Goal: Task Accomplishment & Management: Manage account settings

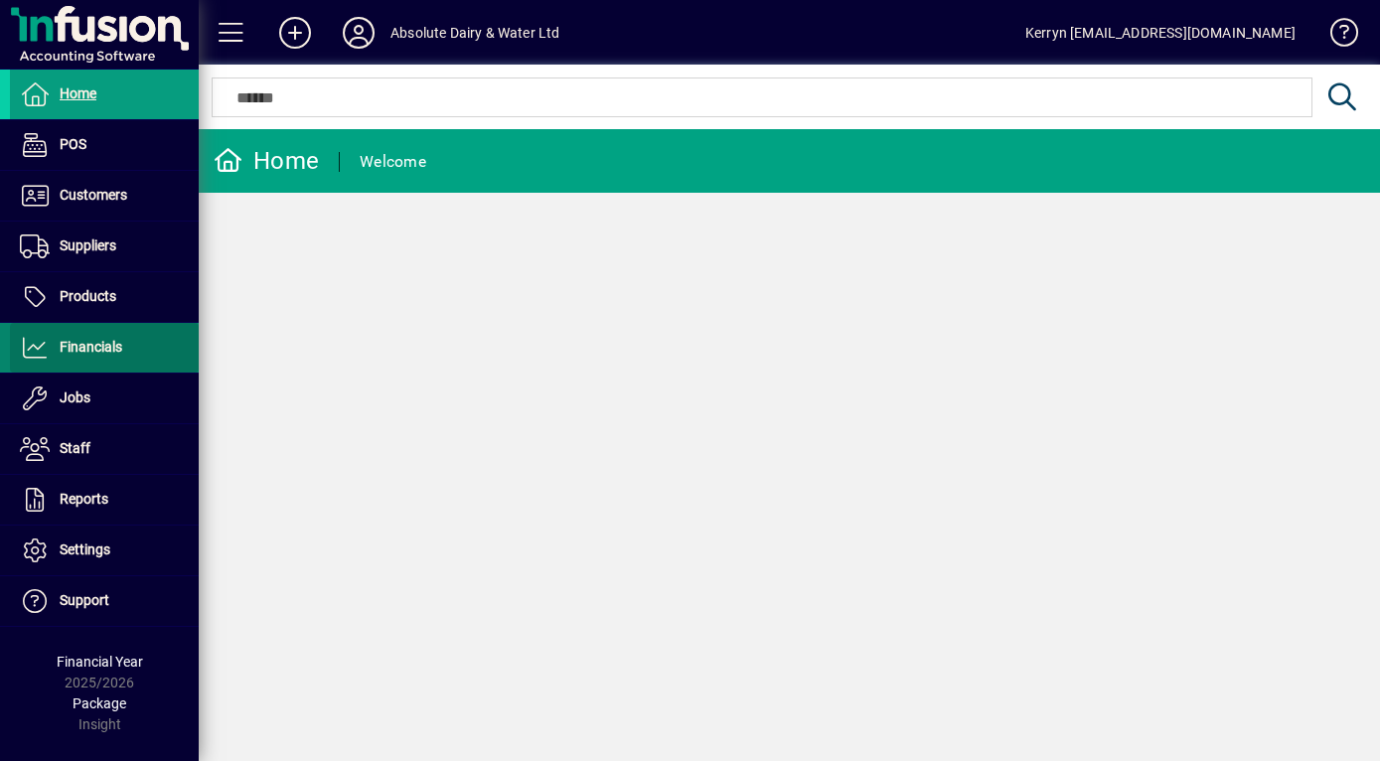
click at [122, 355] on span "Financials" at bounding box center [66, 348] width 112 height 24
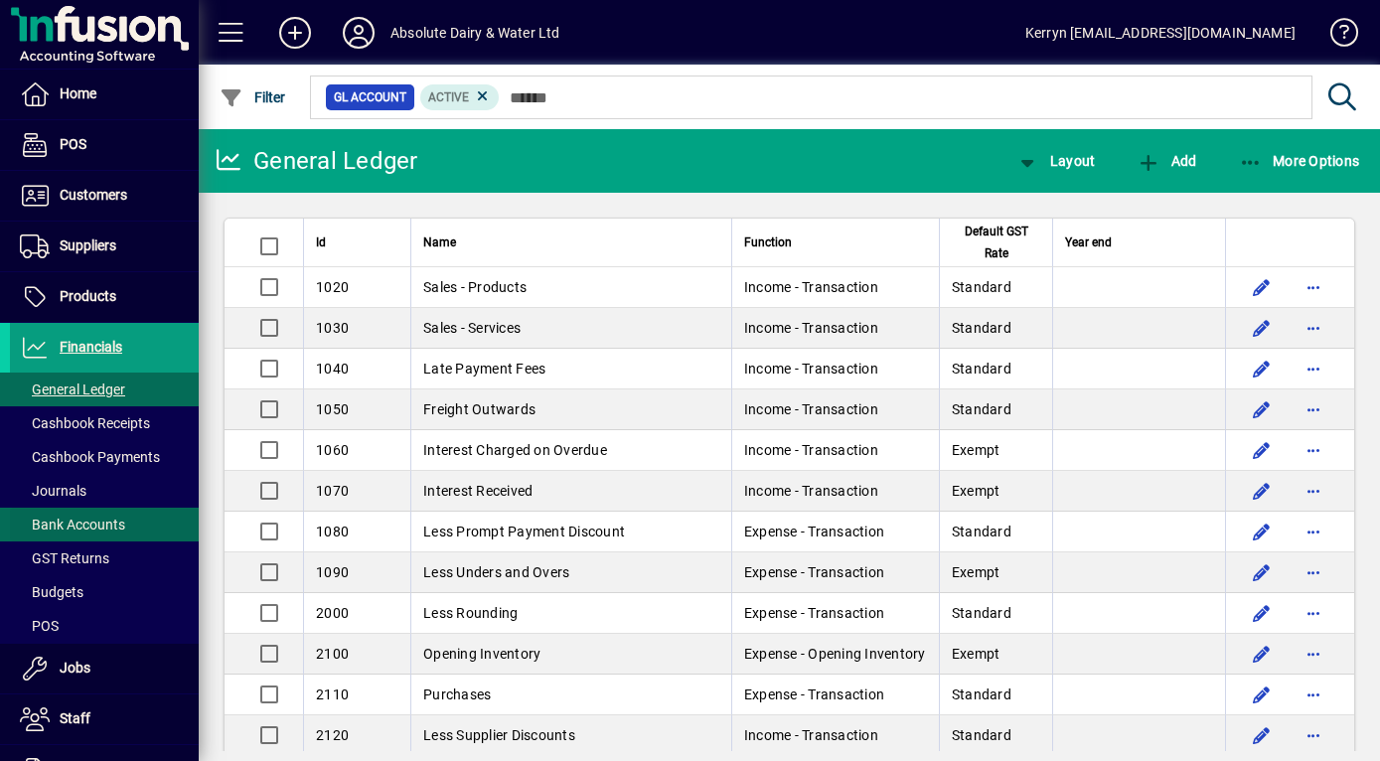
click at [85, 523] on span "Bank Accounts" at bounding box center [72, 525] width 105 height 16
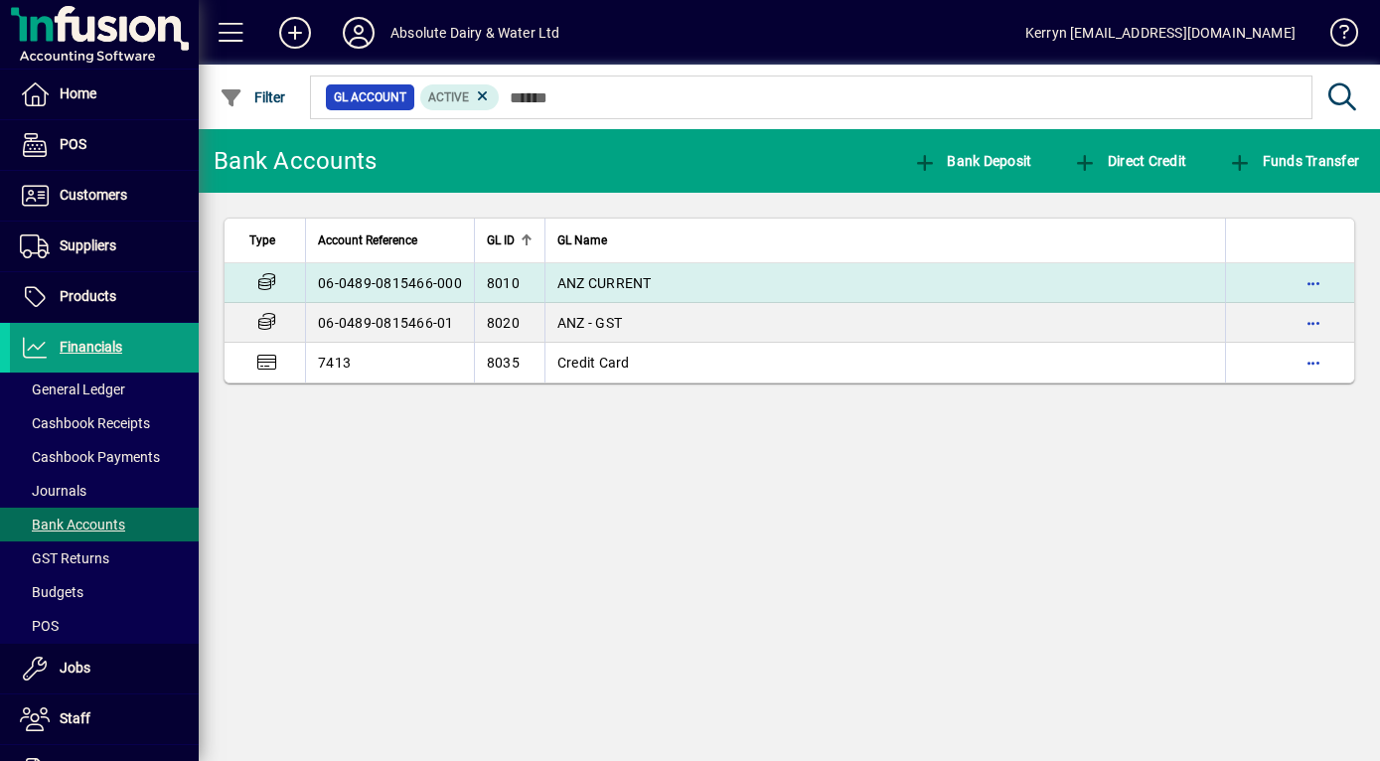
click at [580, 282] on span "ANZ CURRENT" at bounding box center [604, 283] width 94 height 16
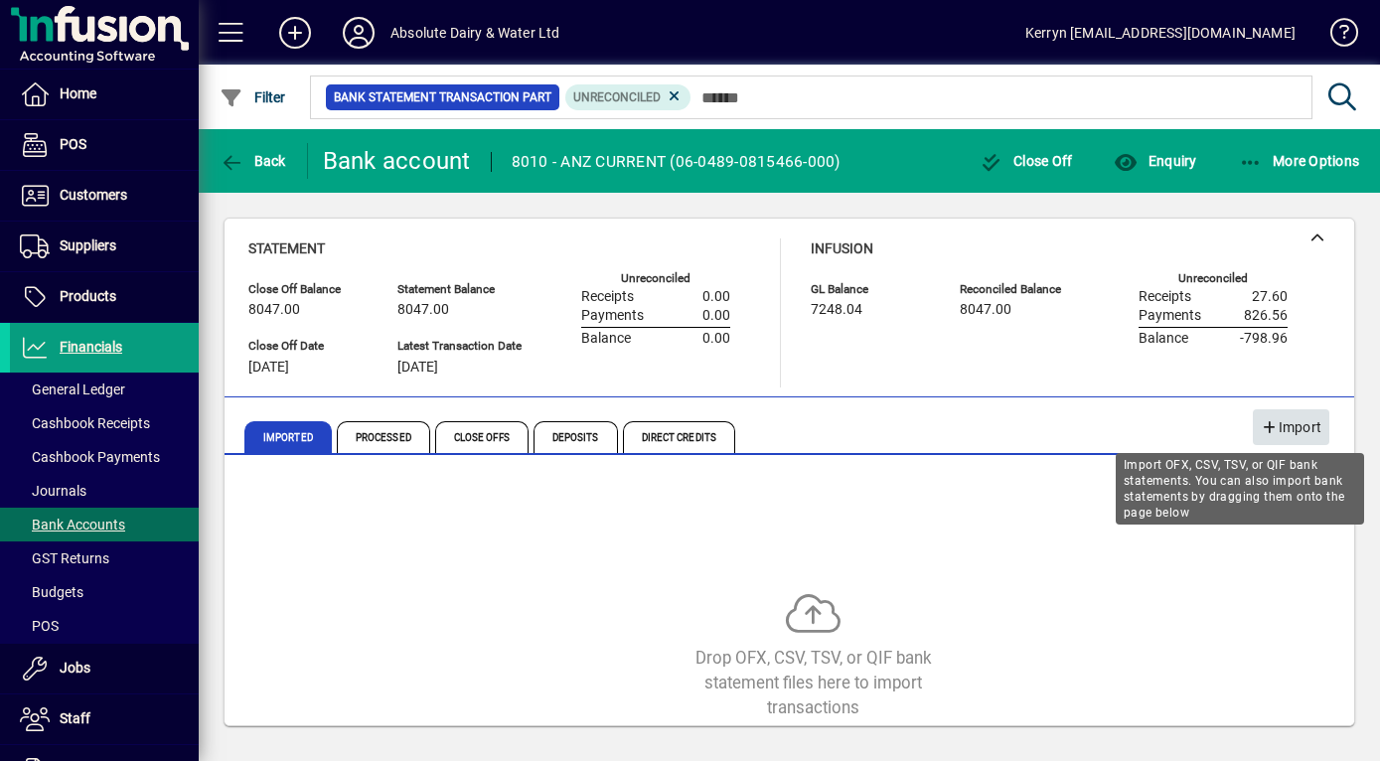
click at [1265, 417] on span "Import" at bounding box center [1291, 427] width 61 height 33
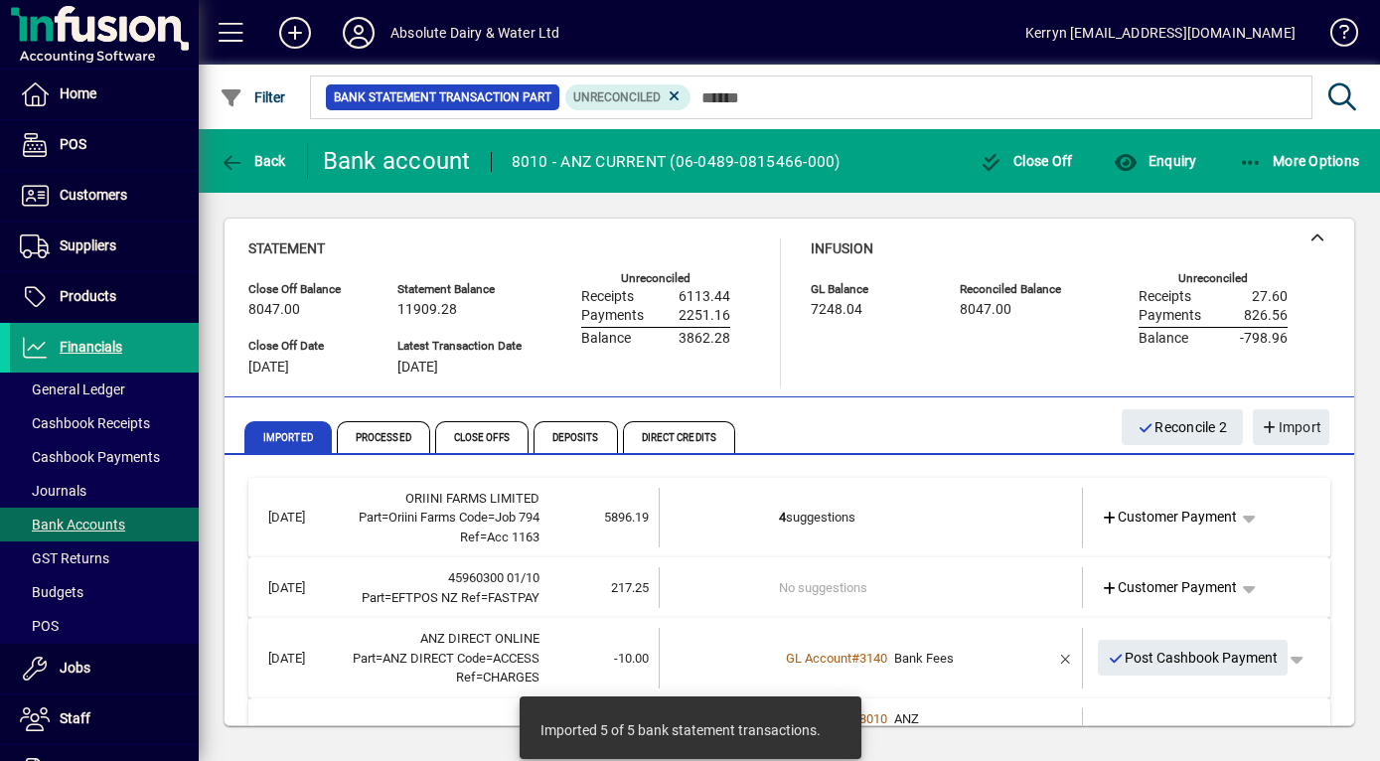
click at [818, 527] on td "4 suggestions" at bounding box center [873, 518] width 188 height 61
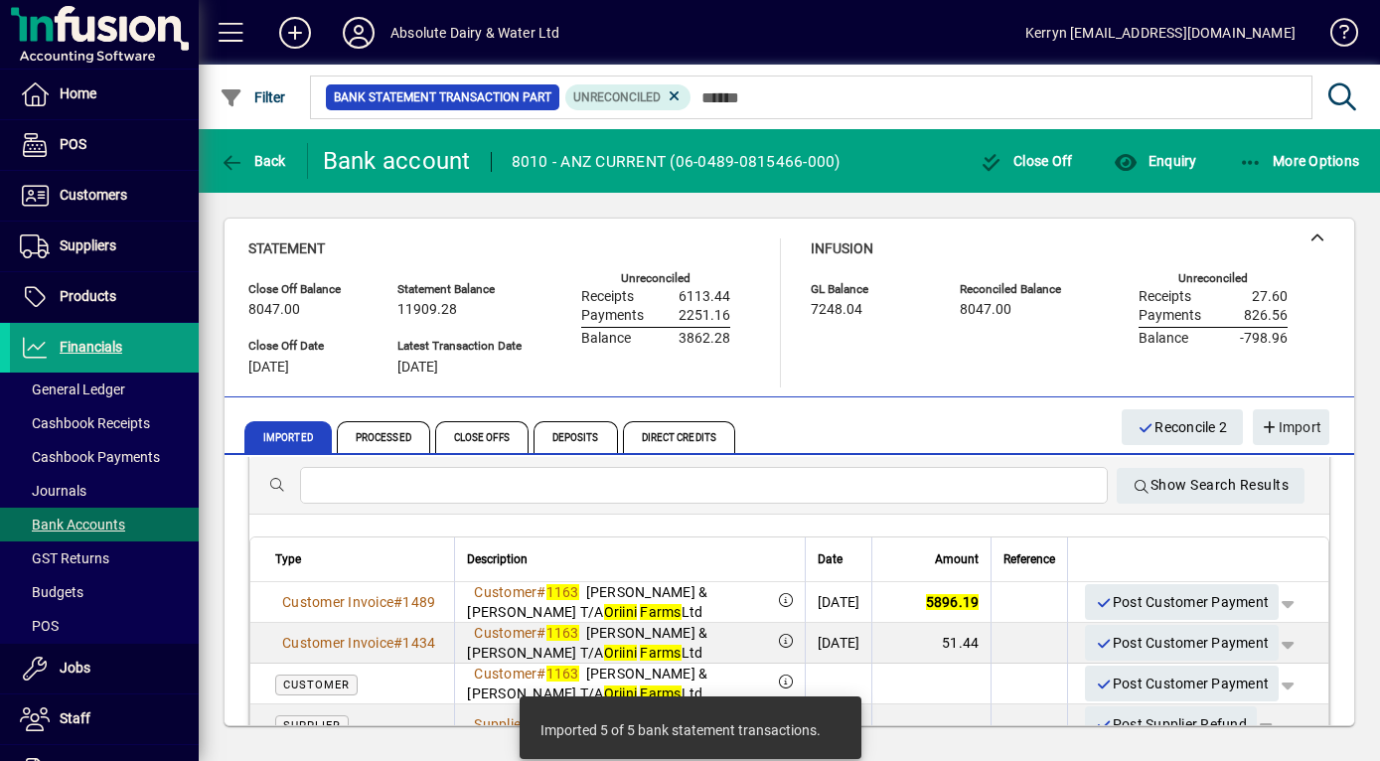
scroll to position [99, 0]
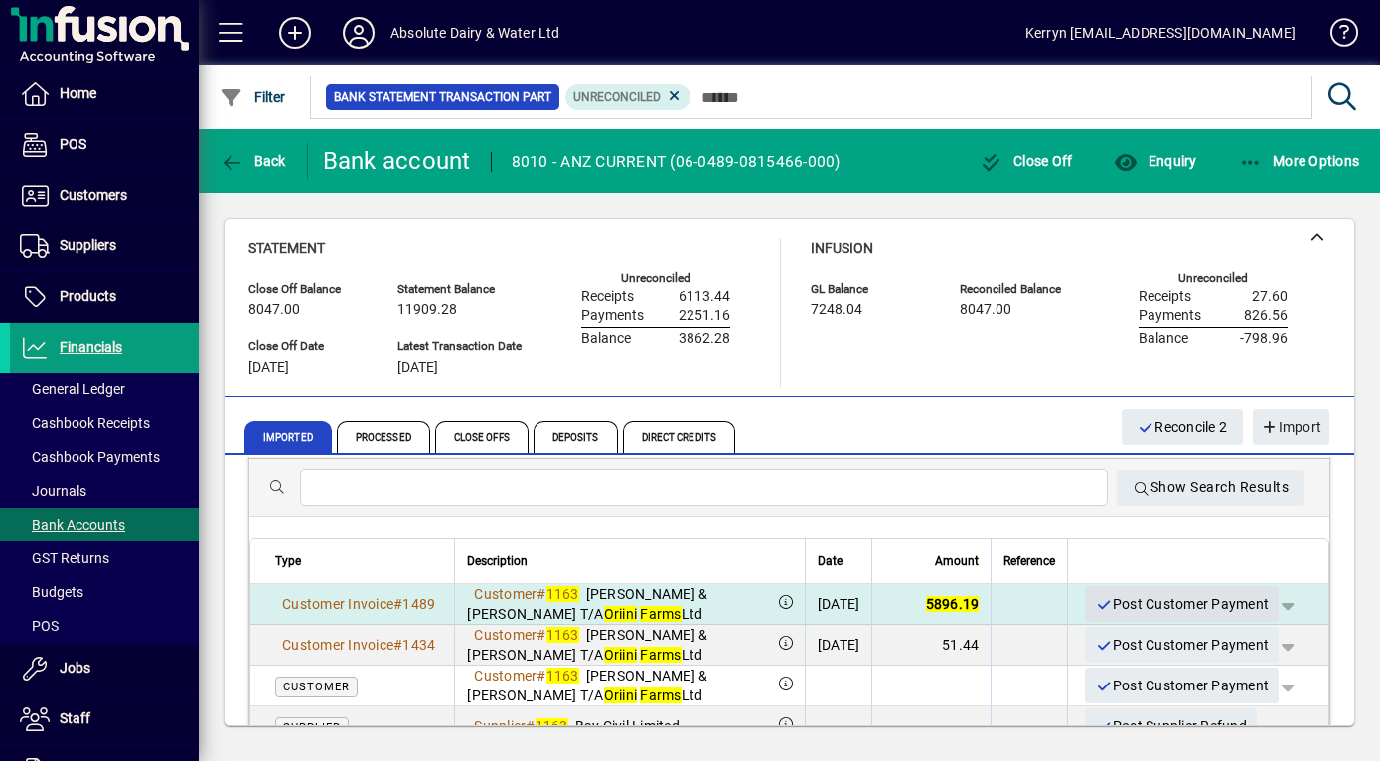
click at [1181, 604] on span "Post Customer Payment" at bounding box center [1182, 604] width 174 height 33
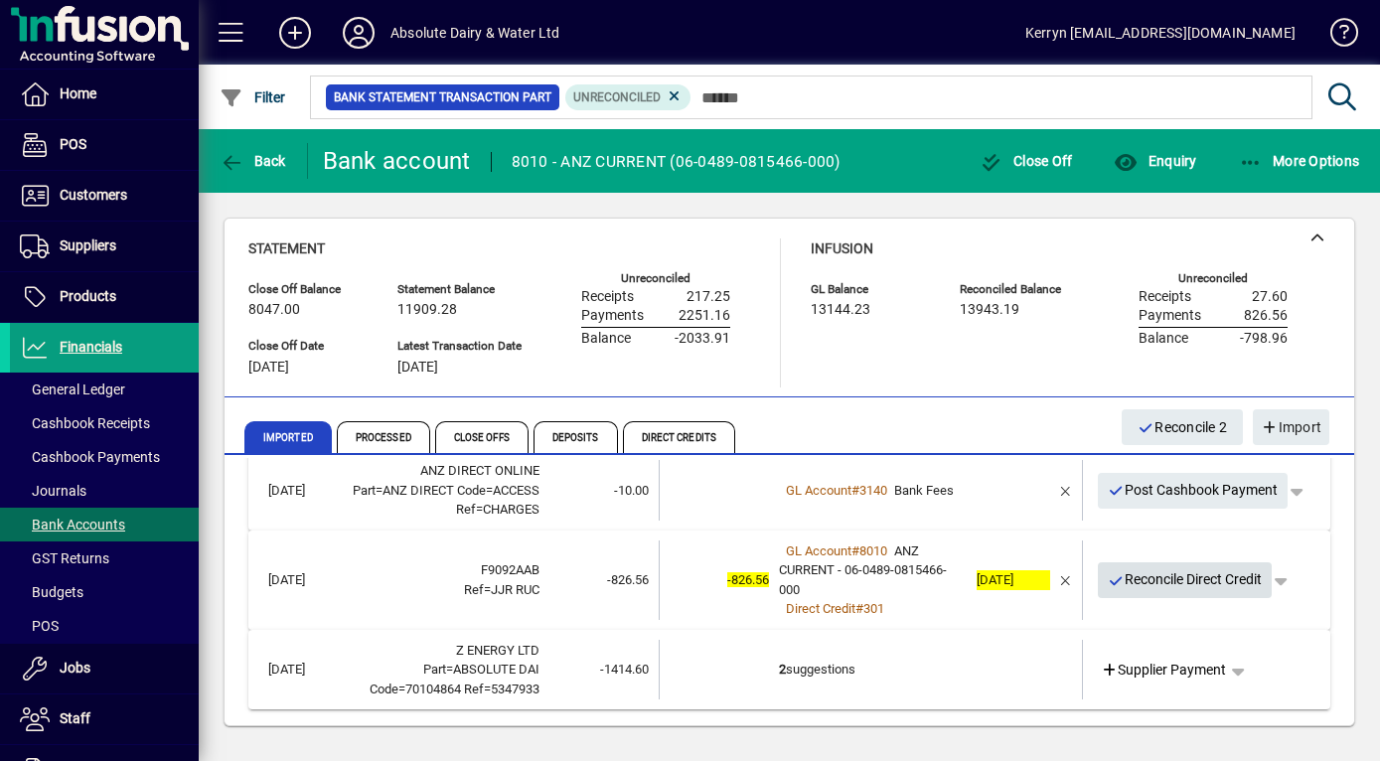
click at [1183, 593] on span "Reconcile Direct Credit" at bounding box center [1185, 579] width 155 height 33
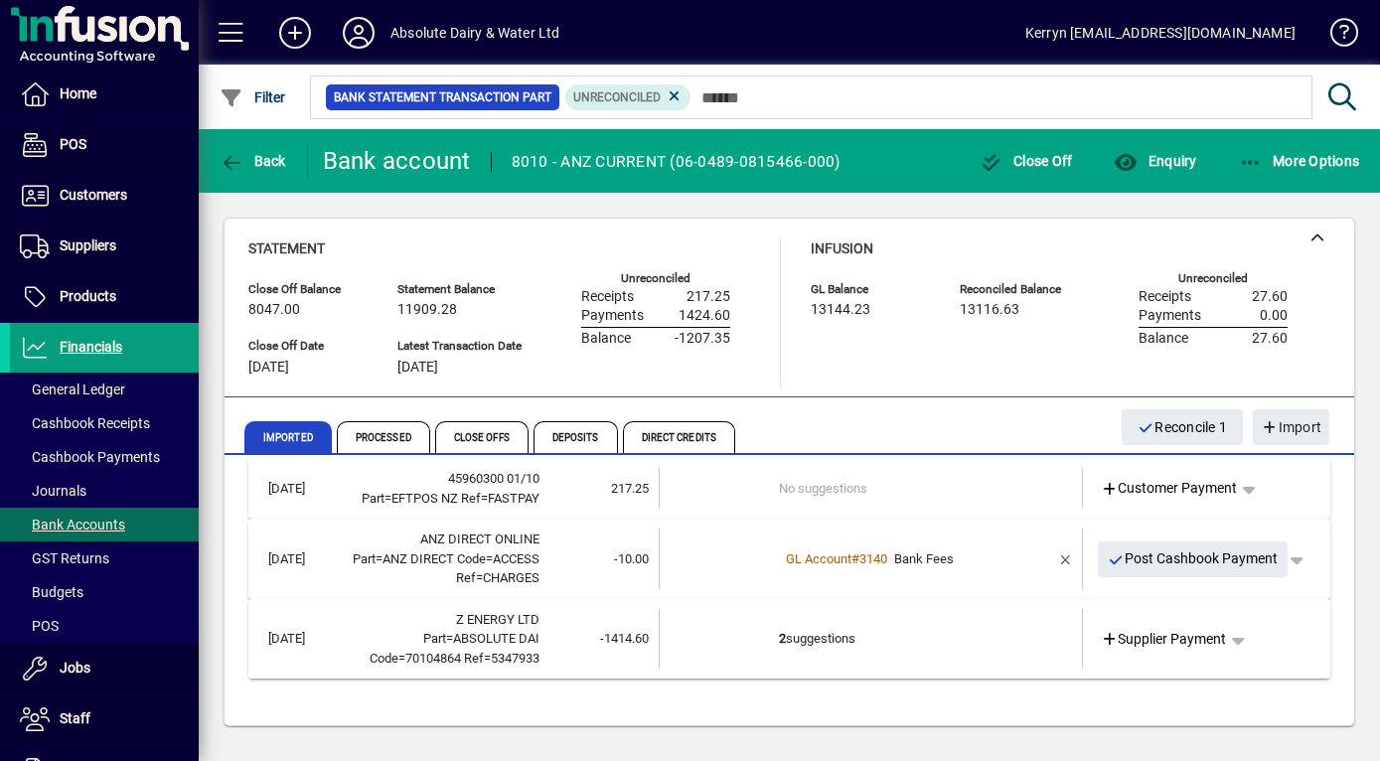
scroll to position [0, 0]
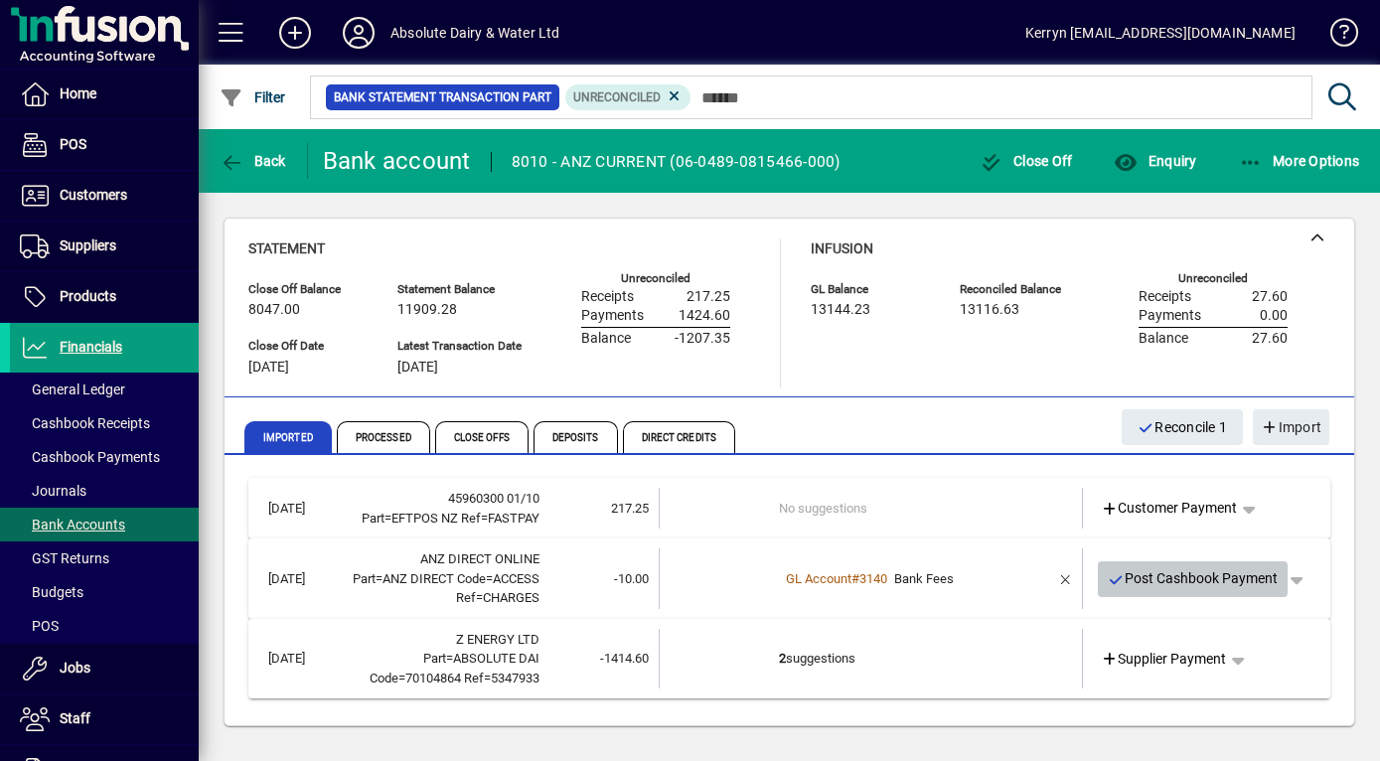
click at [1174, 595] on span "Post Cashbook Payment" at bounding box center [1193, 578] width 171 height 33
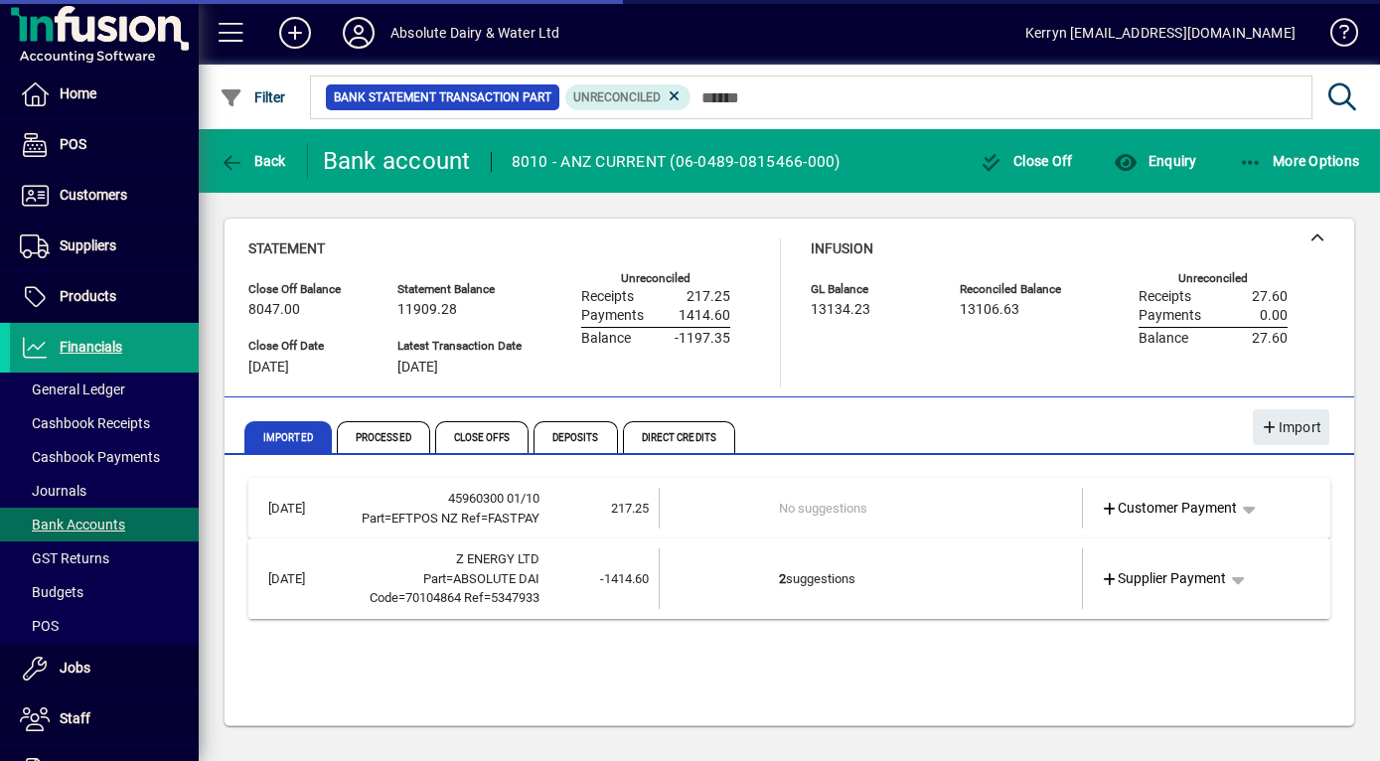
click at [854, 605] on td "2 suggestions" at bounding box center [873, 578] width 188 height 61
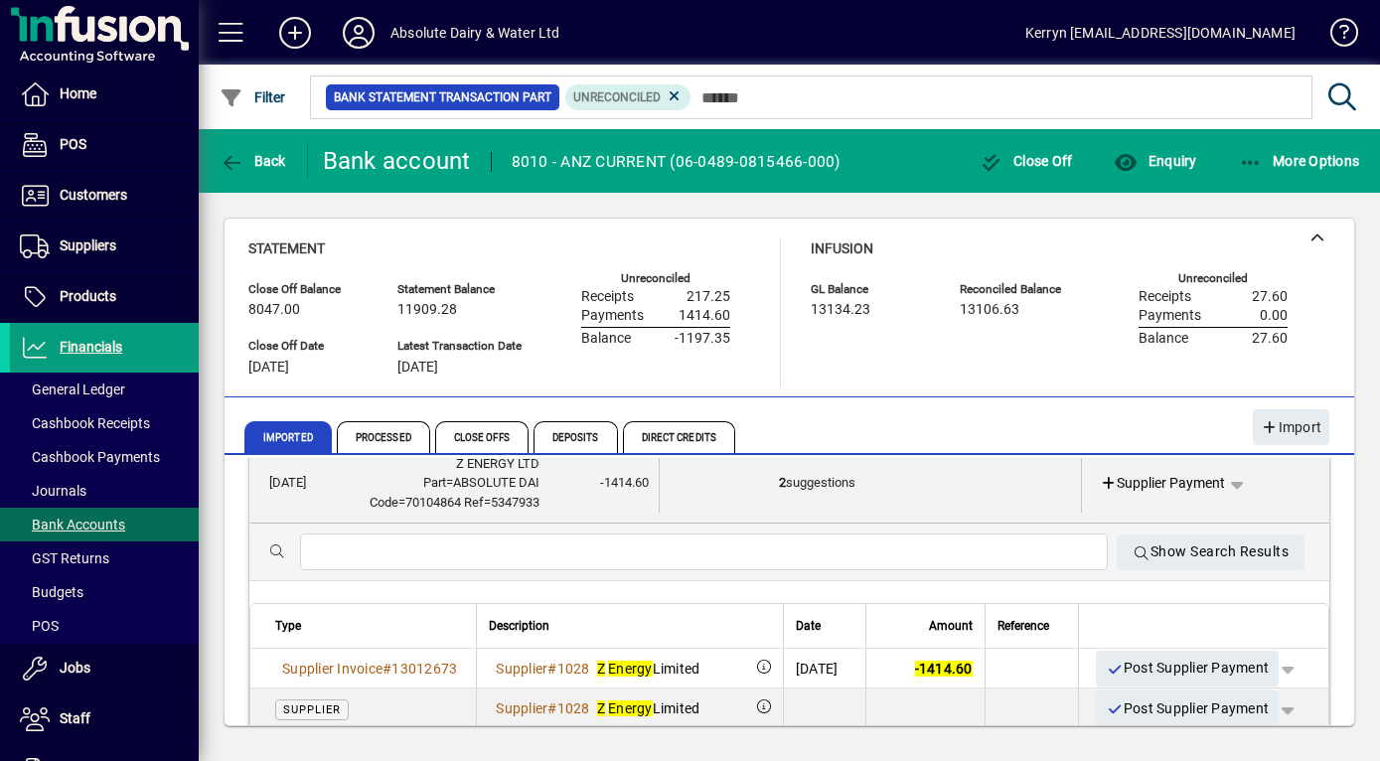
scroll to position [152, 0]
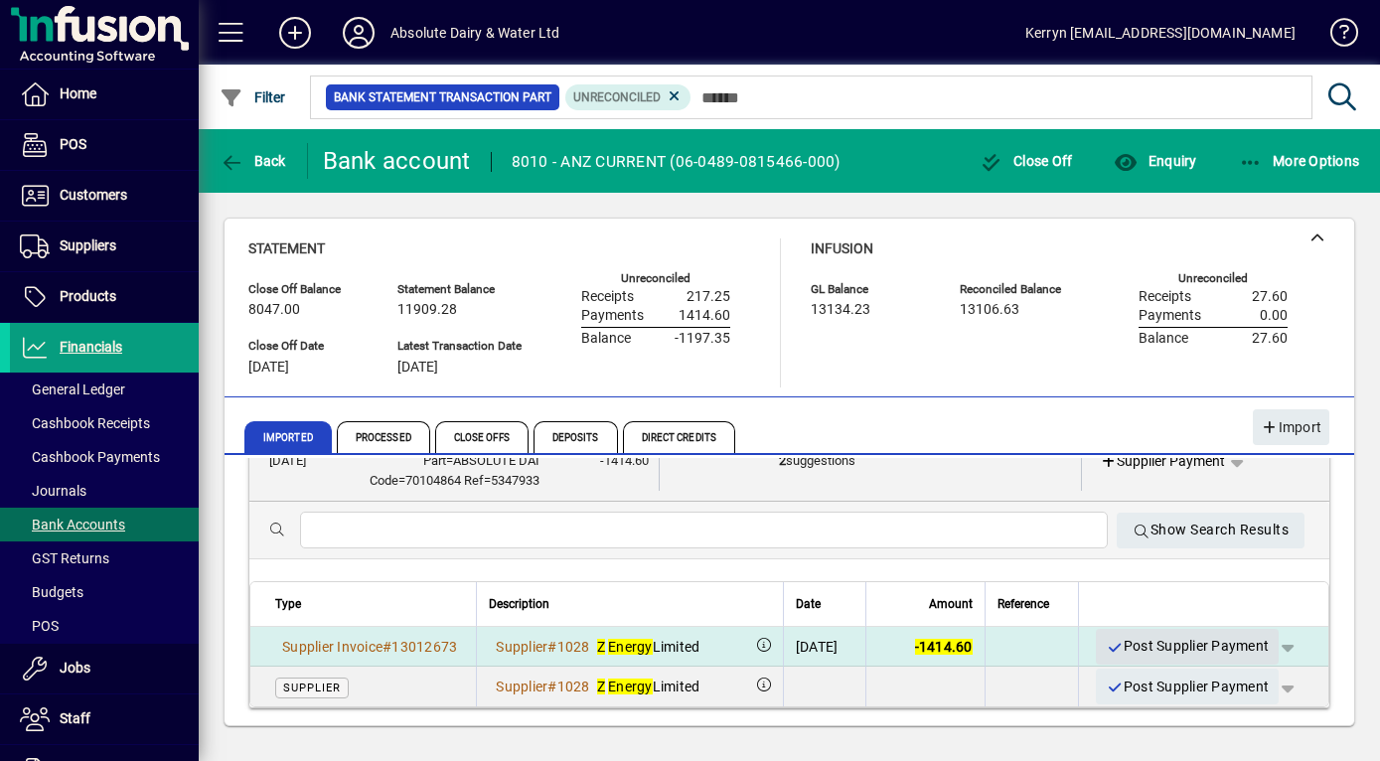
click at [1157, 646] on span "Post Supplier Payment" at bounding box center [1187, 646] width 163 height 33
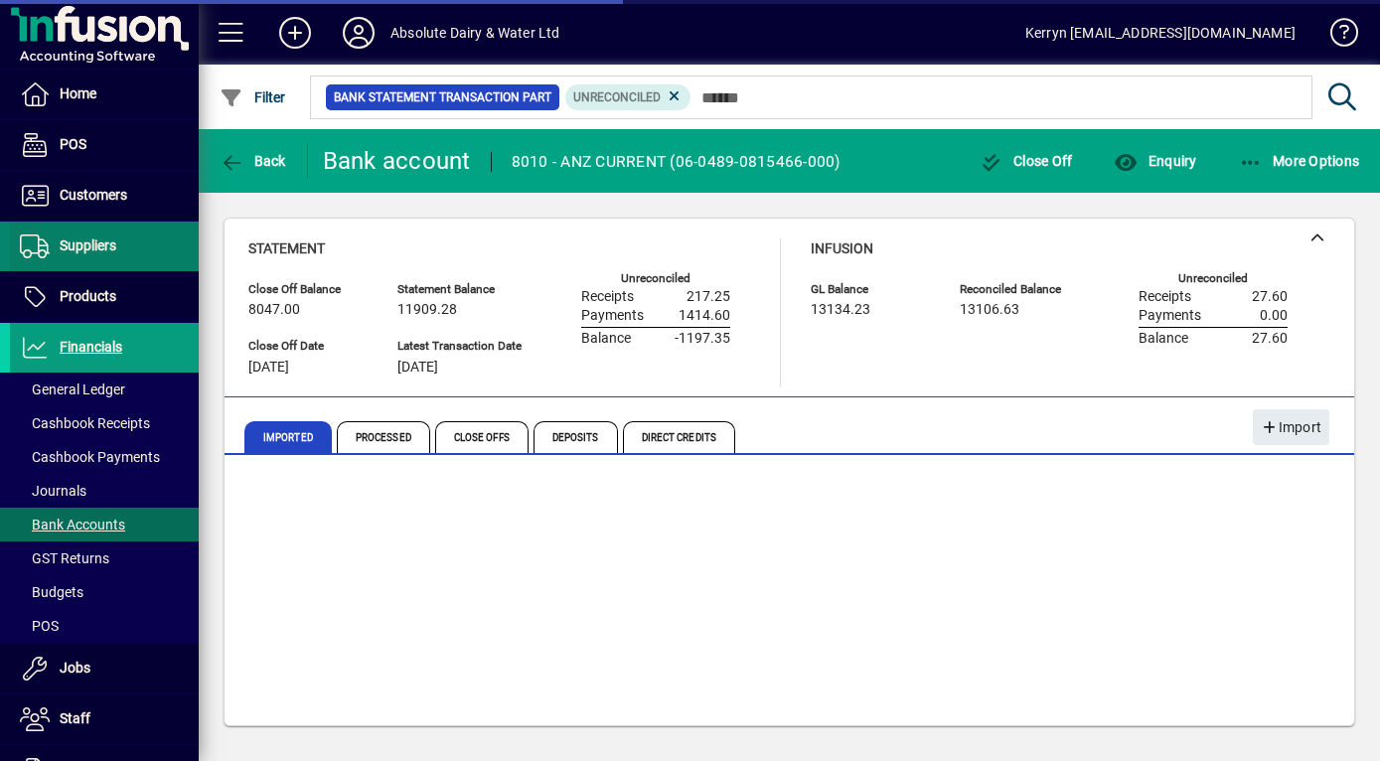
scroll to position [67, 0]
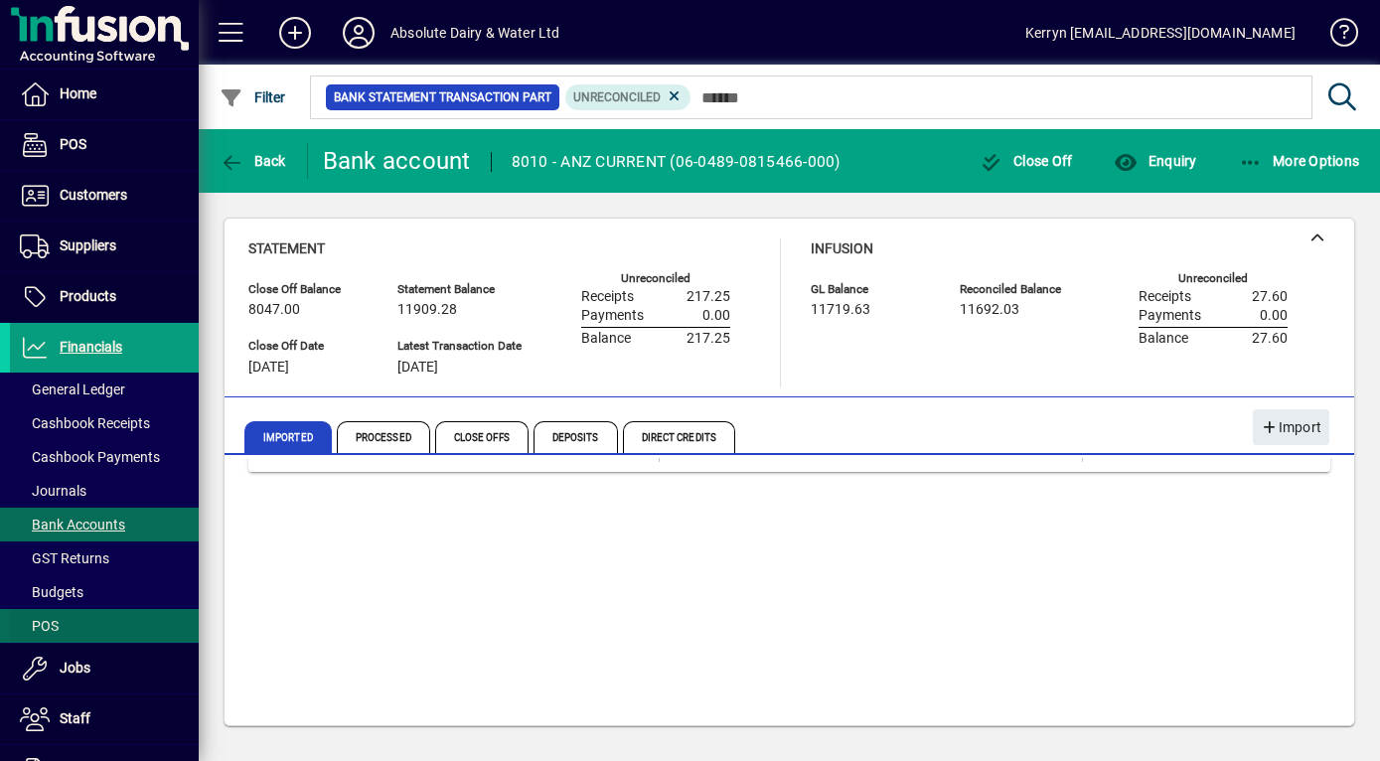
click at [68, 617] on span at bounding box center [104, 626] width 189 height 48
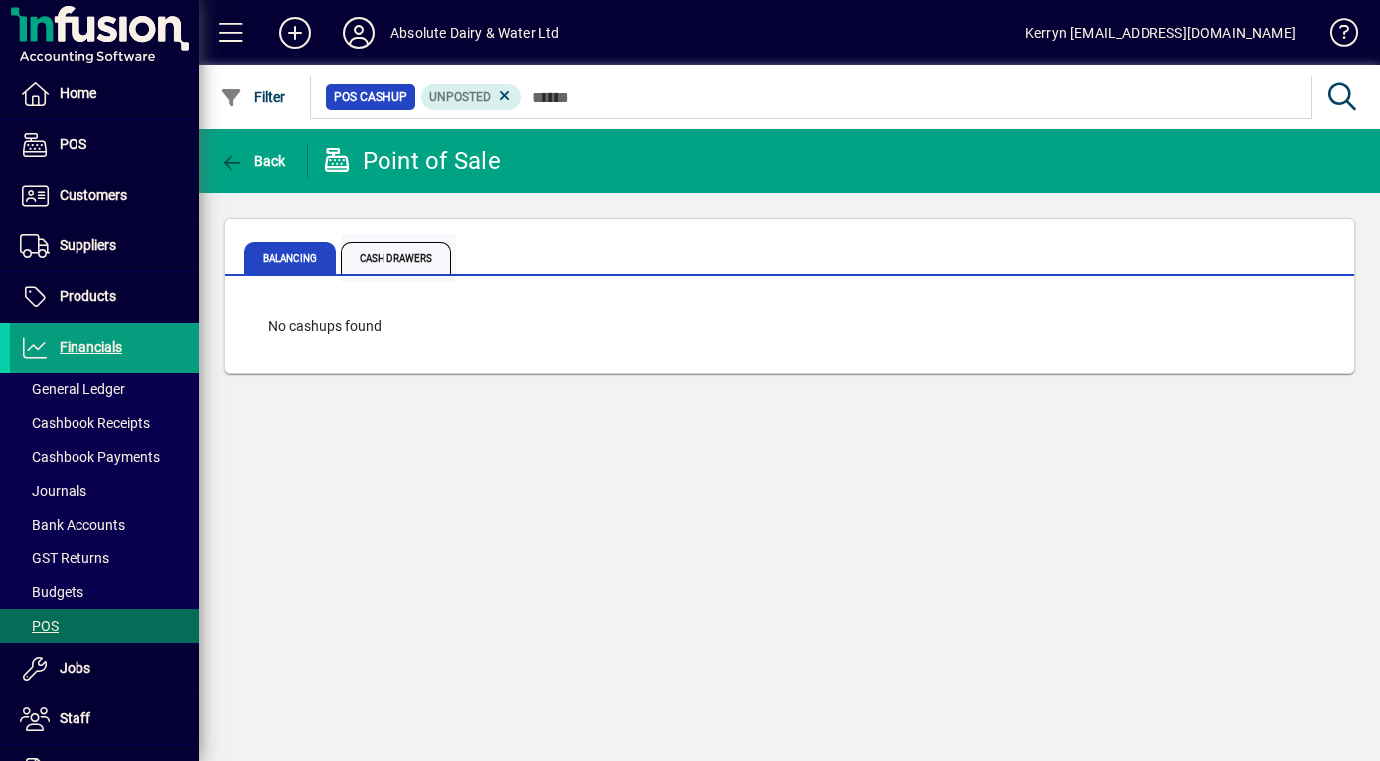
click at [386, 258] on span "Cash Drawers" at bounding box center [396, 258] width 110 height 32
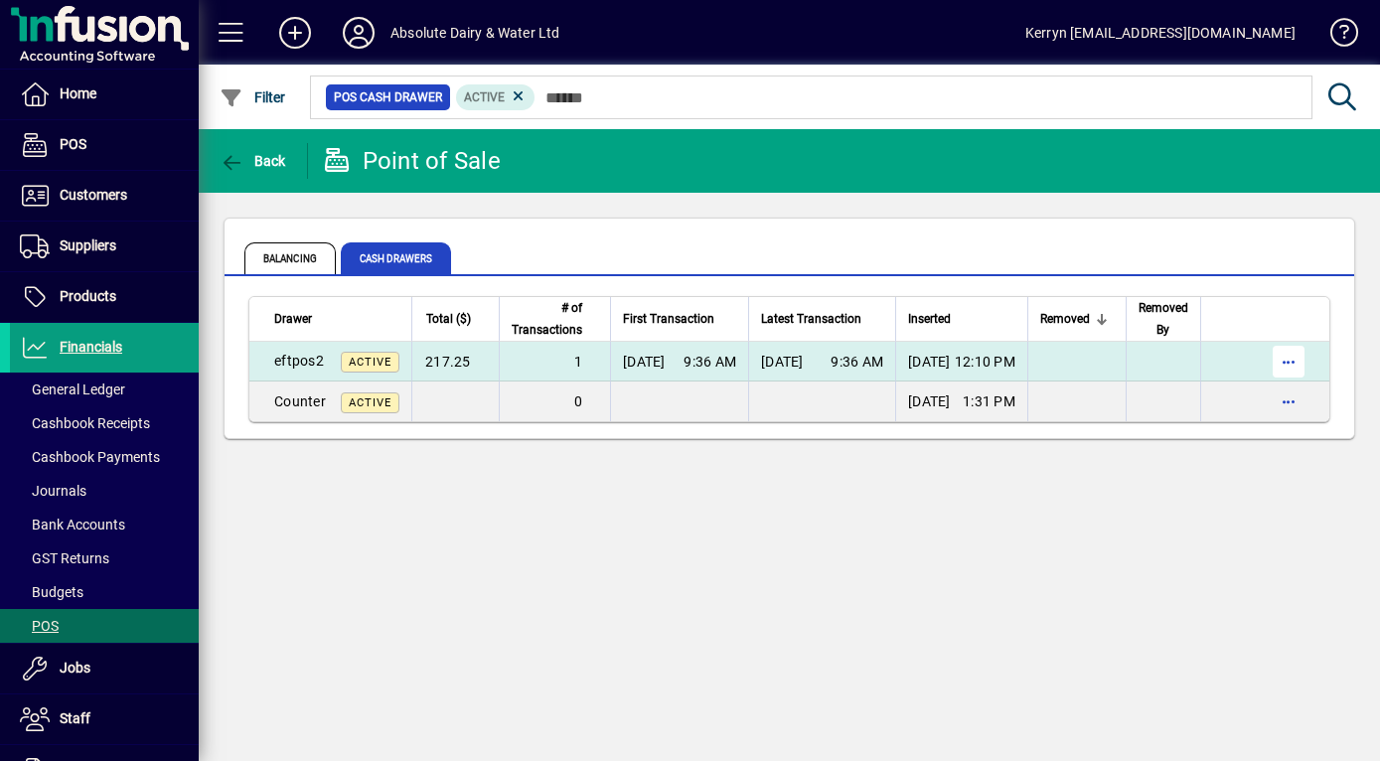
click at [1312, 357] on span "button" at bounding box center [1289, 362] width 48 height 48
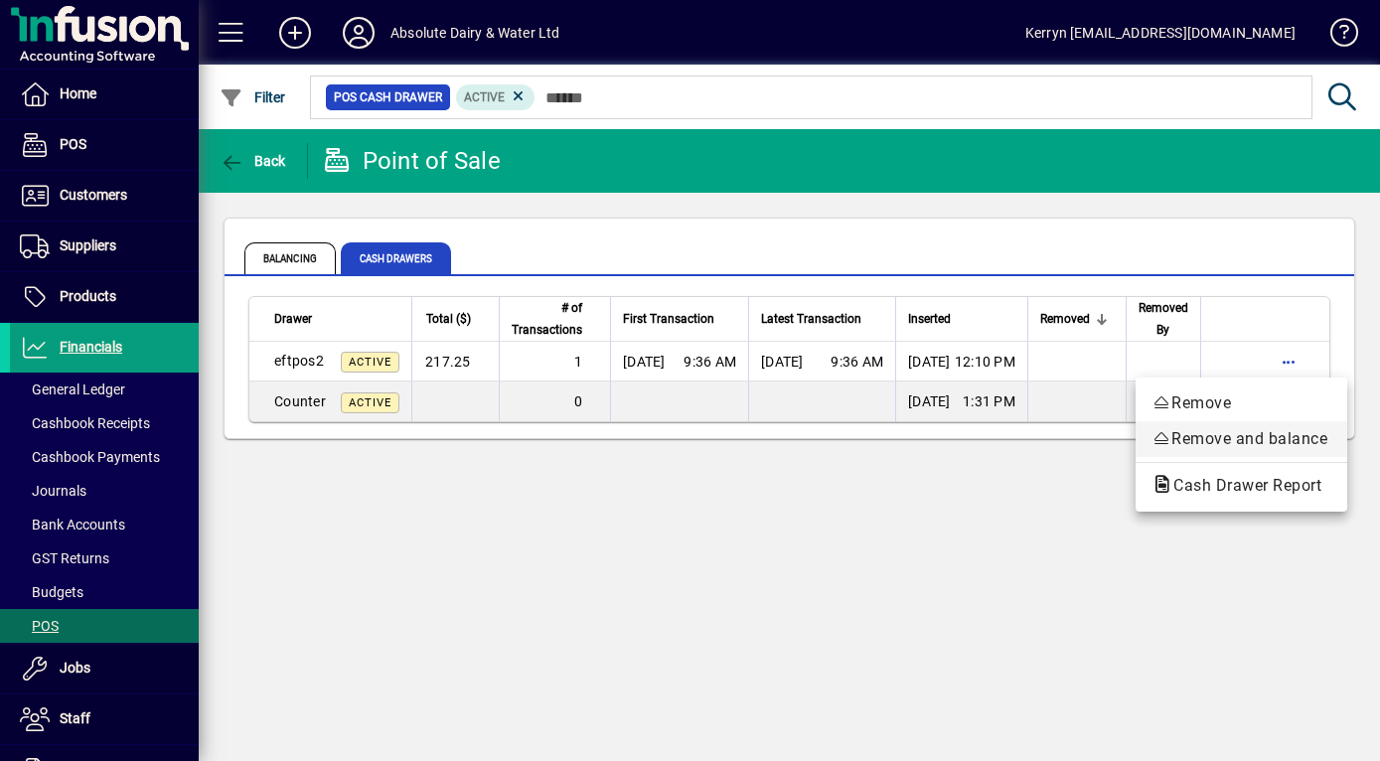
click at [1264, 437] on span "Remove and balance" at bounding box center [1241, 439] width 180 height 24
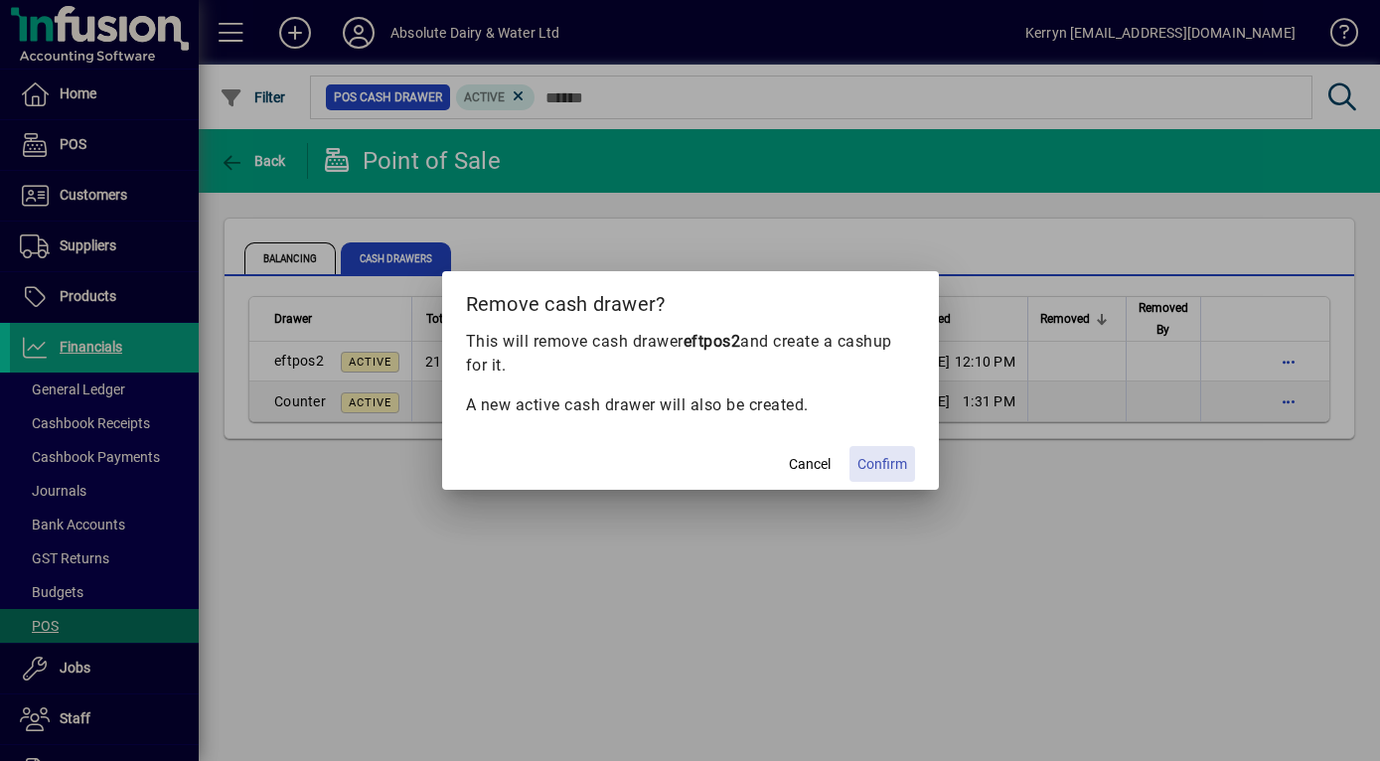
click at [885, 475] on span at bounding box center [882, 464] width 66 height 48
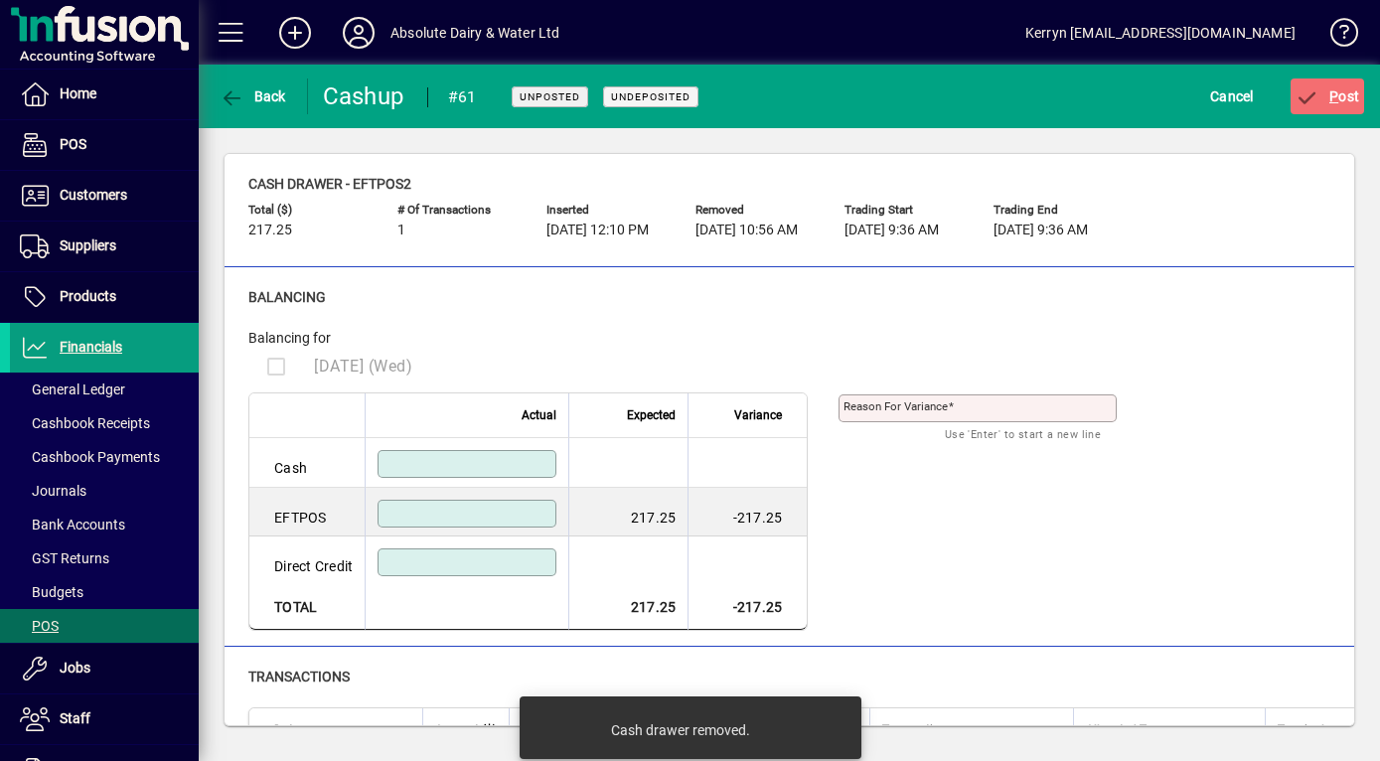
click at [667, 442] on td at bounding box center [627, 463] width 119 height 50
click at [456, 519] on input at bounding box center [468, 514] width 173 height 16
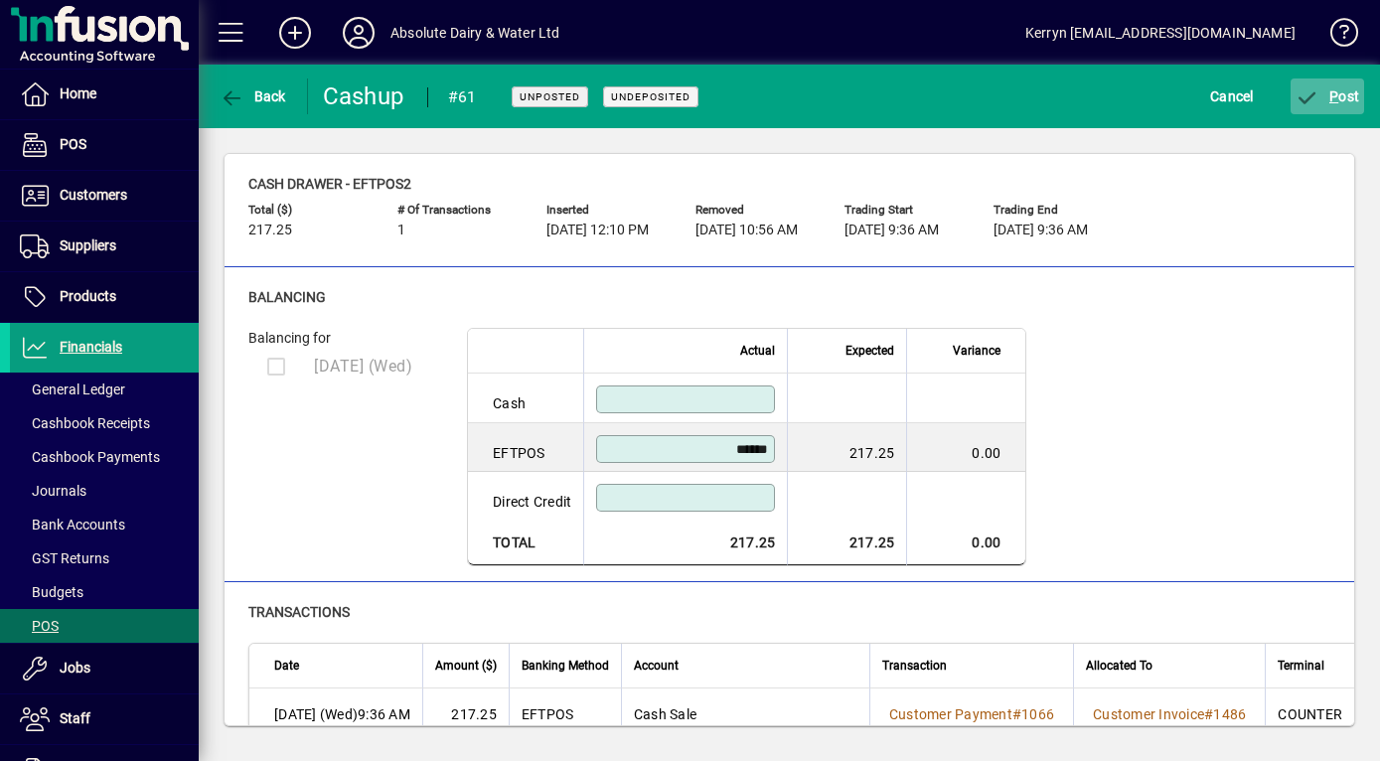
type input "******"
click at [1354, 101] on span "P ost" at bounding box center [1327, 96] width 65 height 16
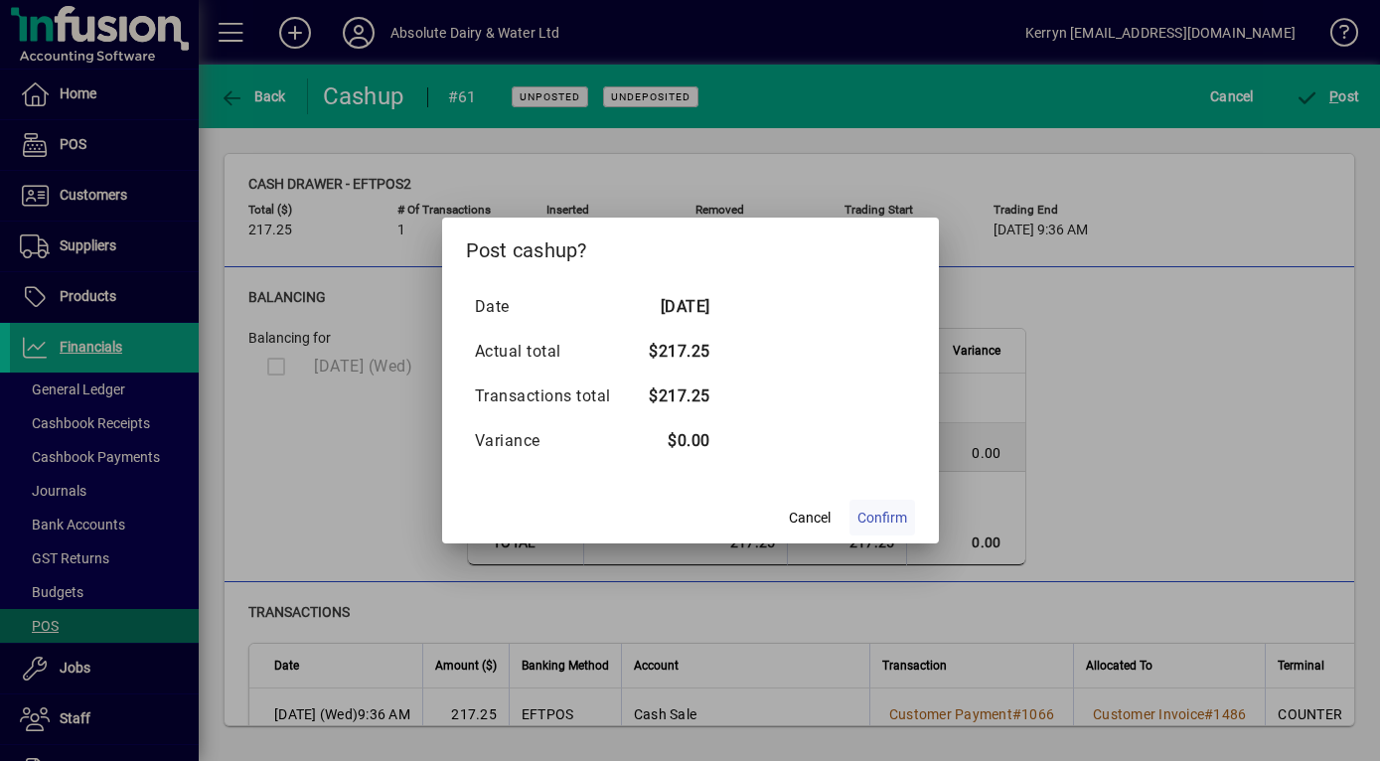
click at [895, 526] on span "Confirm" at bounding box center [882, 518] width 50 height 21
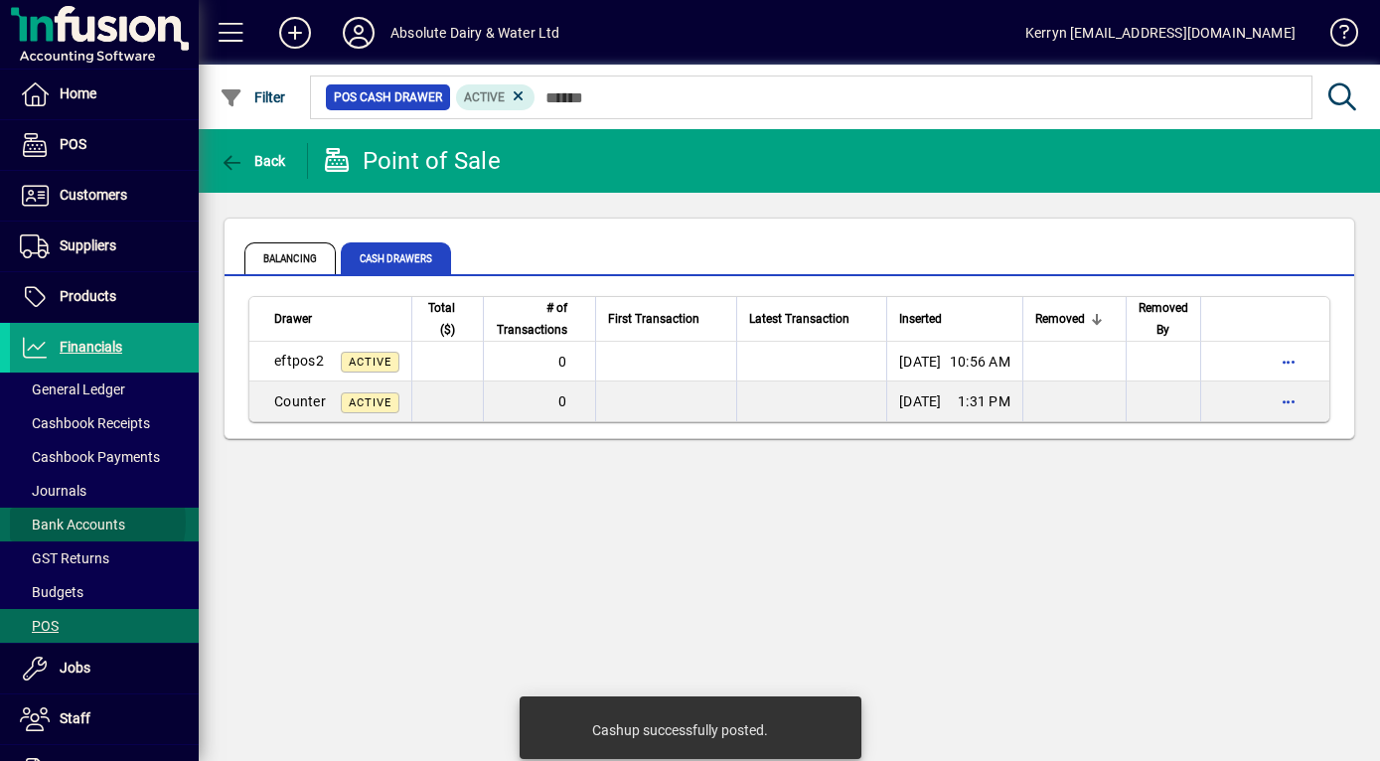
click at [86, 522] on span "Bank Accounts" at bounding box center [72, 525] width 105 height 16
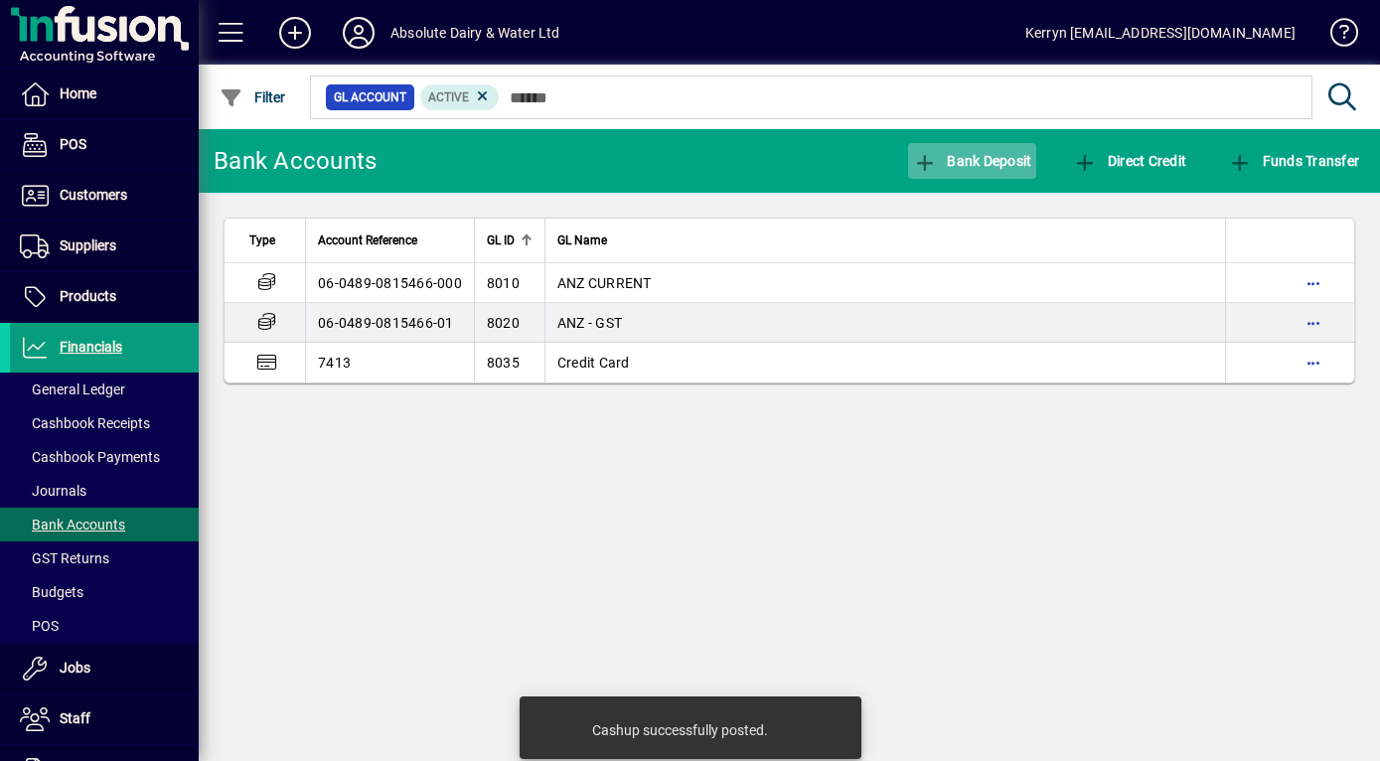
click at [929, 155] on icon "button" at bounding box center [925, 163] width 25 height 20
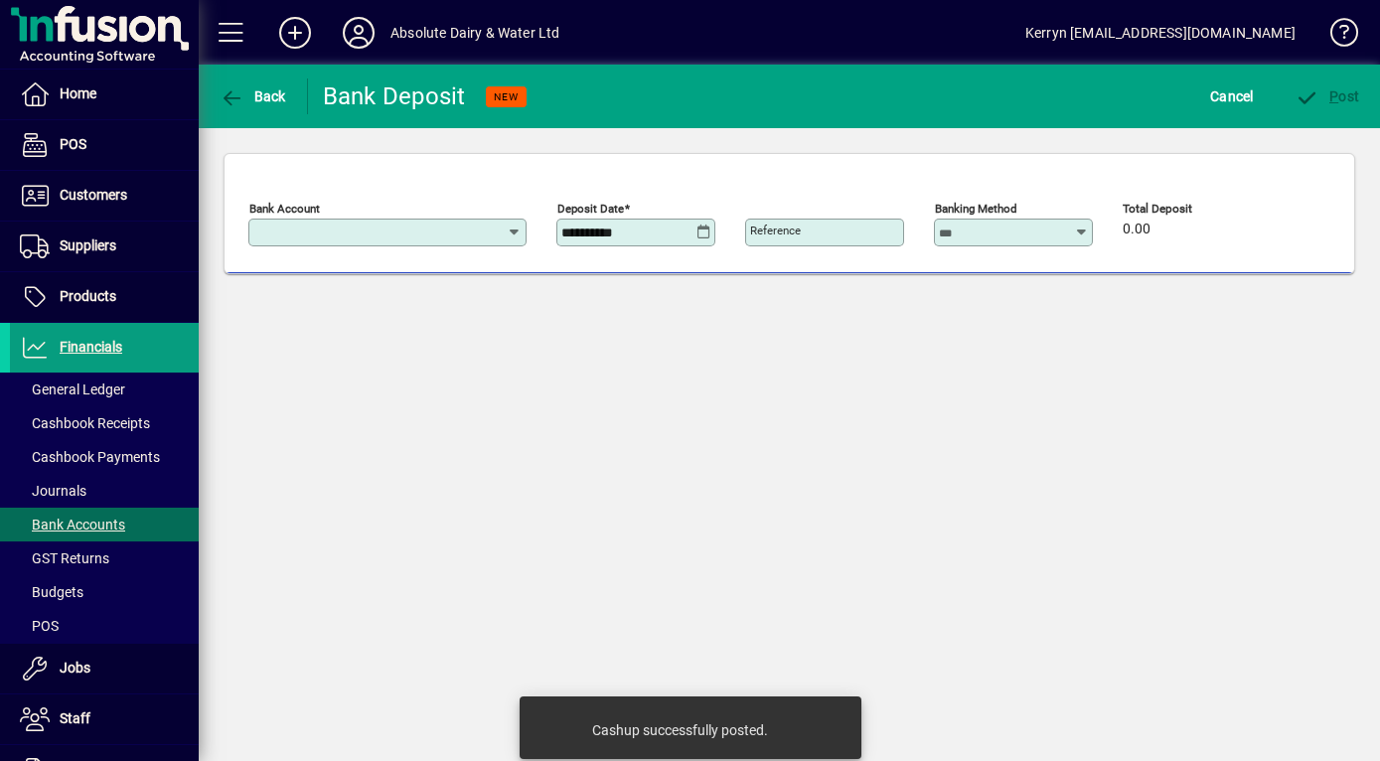
type input "**********"
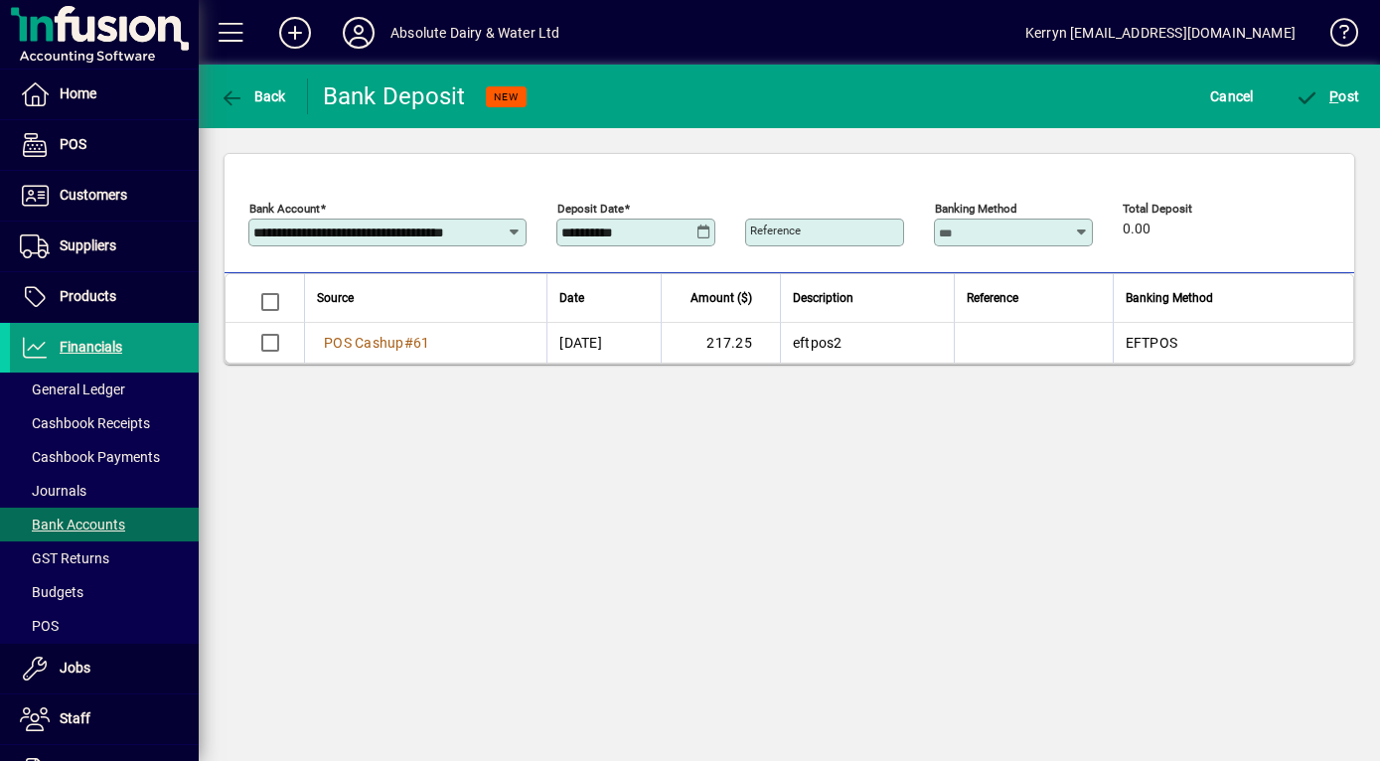
click at [696, 230] on icon at bounding box center [703, 233] width 15 height 16
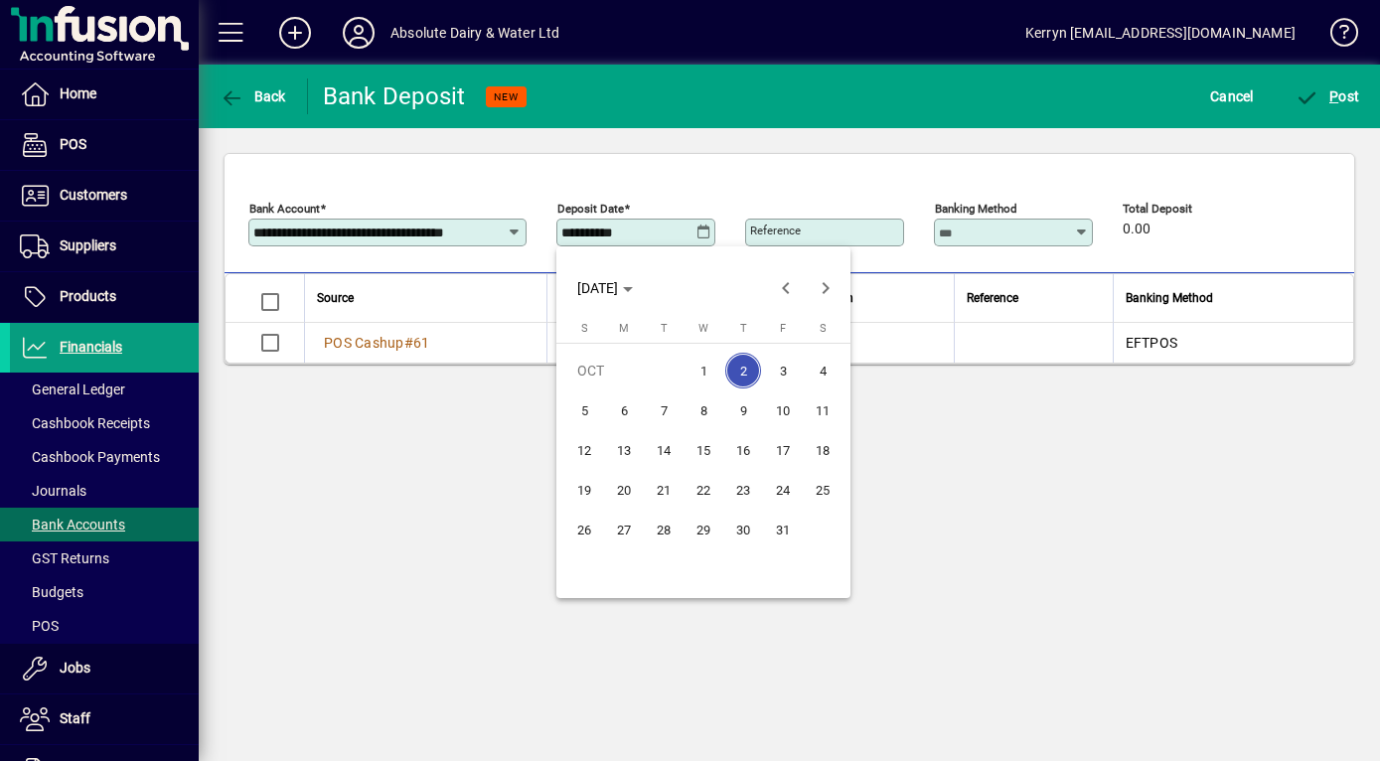
click at [707, 360] on span "1" at bounding box center [703, 371] width 36 height 36
type input "**********"
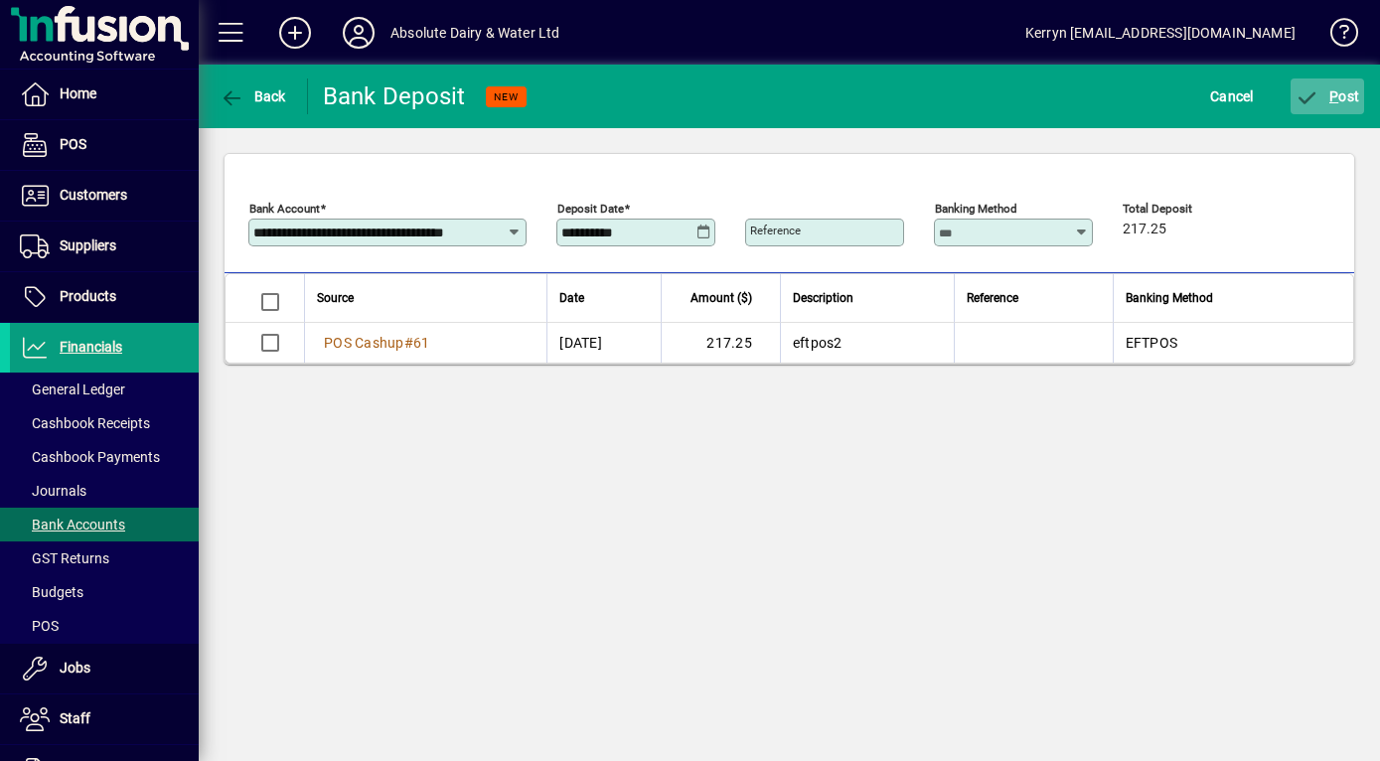
click at [1336, 96] on span "P" at bounding box center [1333, 96] width 9 height 16
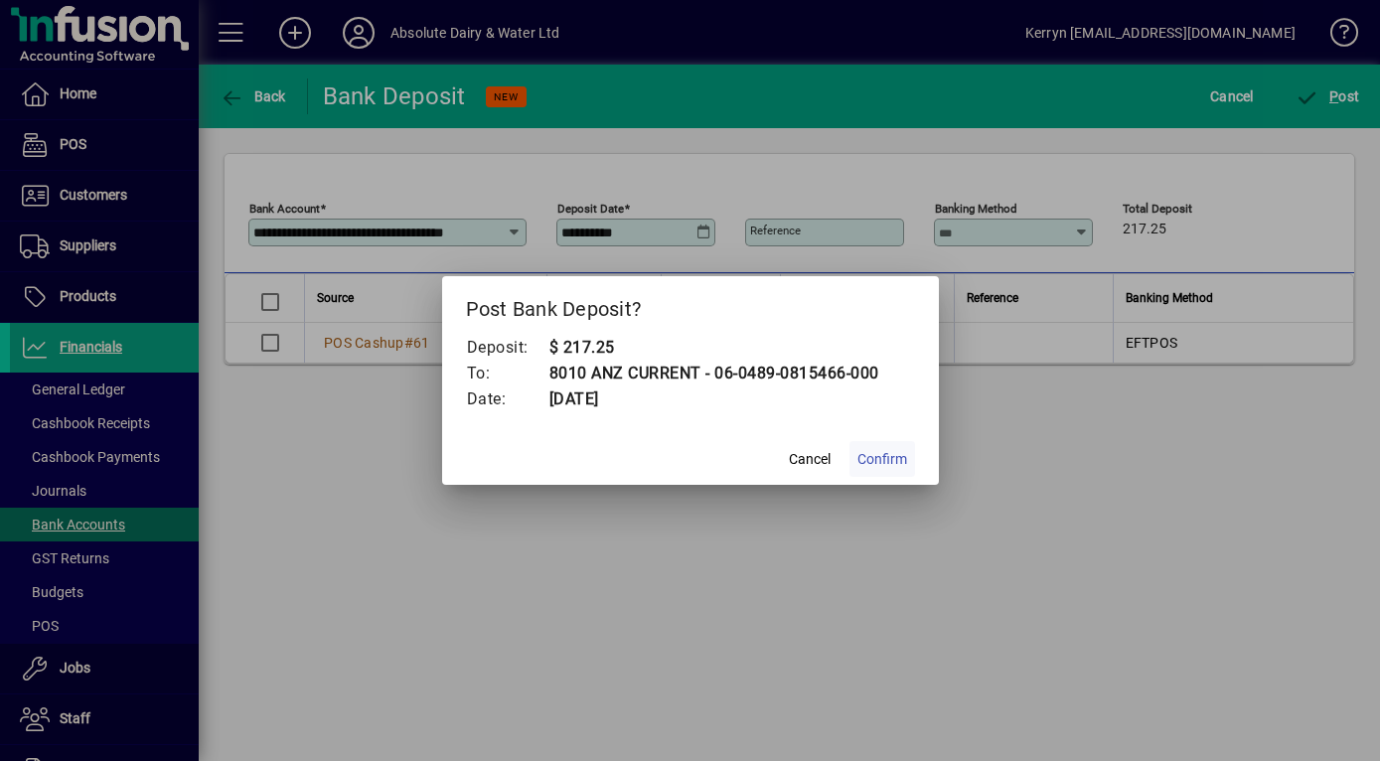
click at [882, 470] on span at bounding box center [882, 459] width 66 height 48
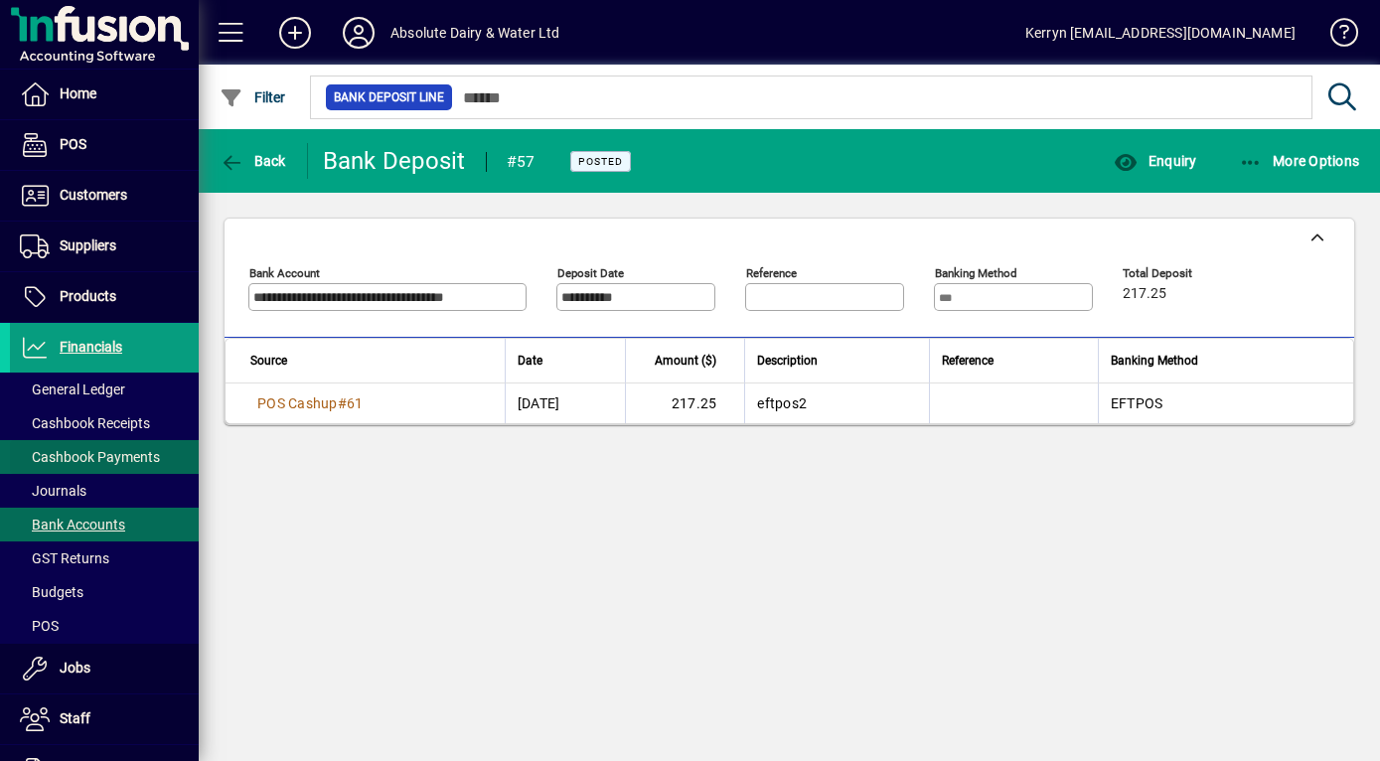
click at [111, 454] on span "Cashbook Payments" at bounding box center [90, 457] width 140 height 16
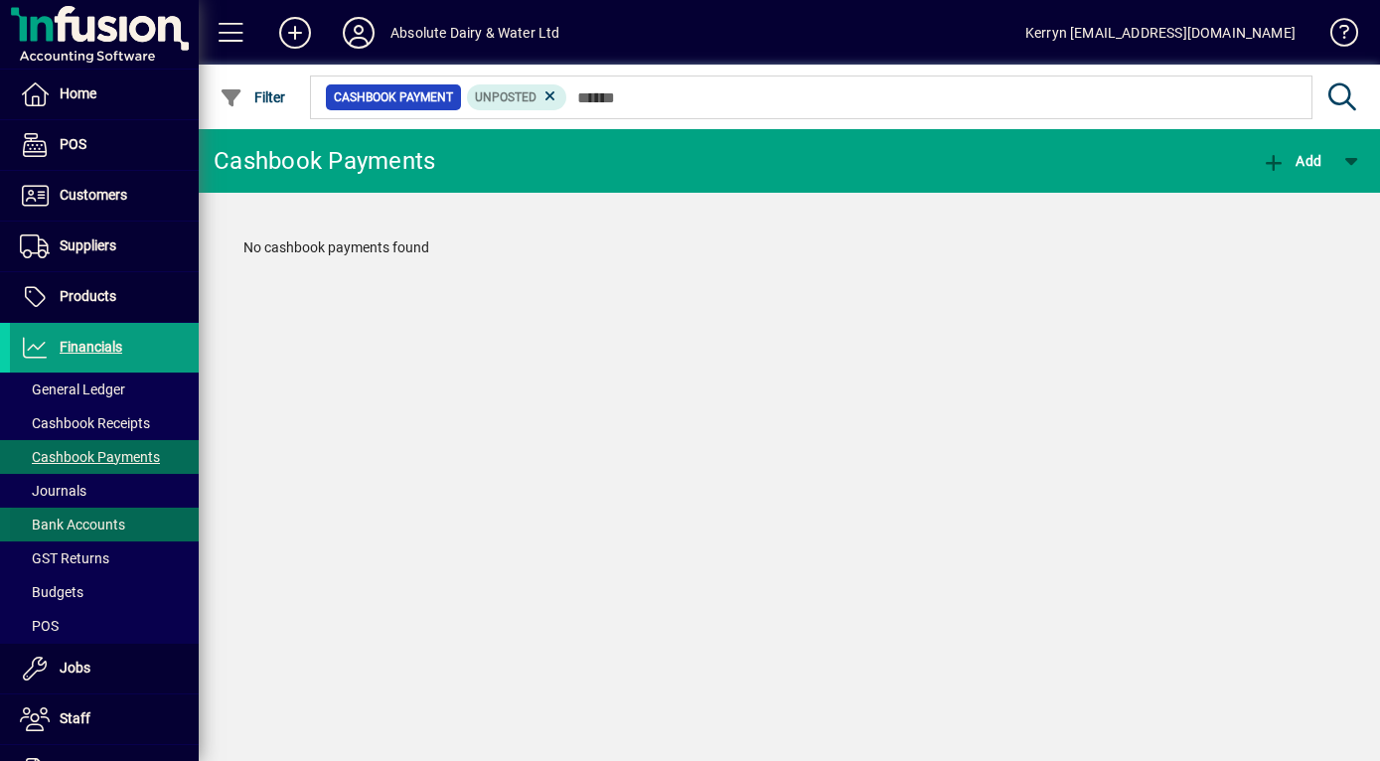
click at [75, 527] on span "Bank Accounts" at bounding box center [72, 525] width 105 height 16
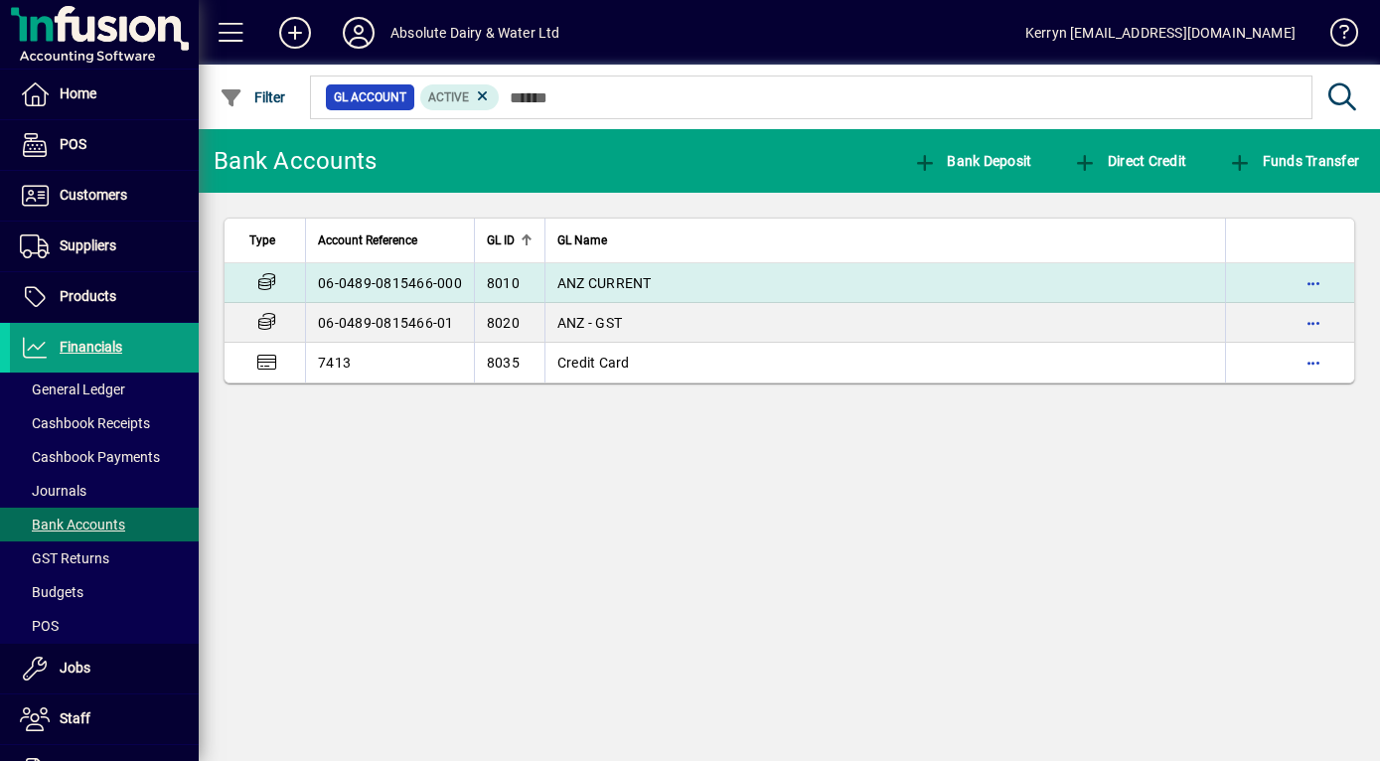
click at [605, 270] on td "ANZ CURRENT" at bounding box center [884, 283] width 681 height 40
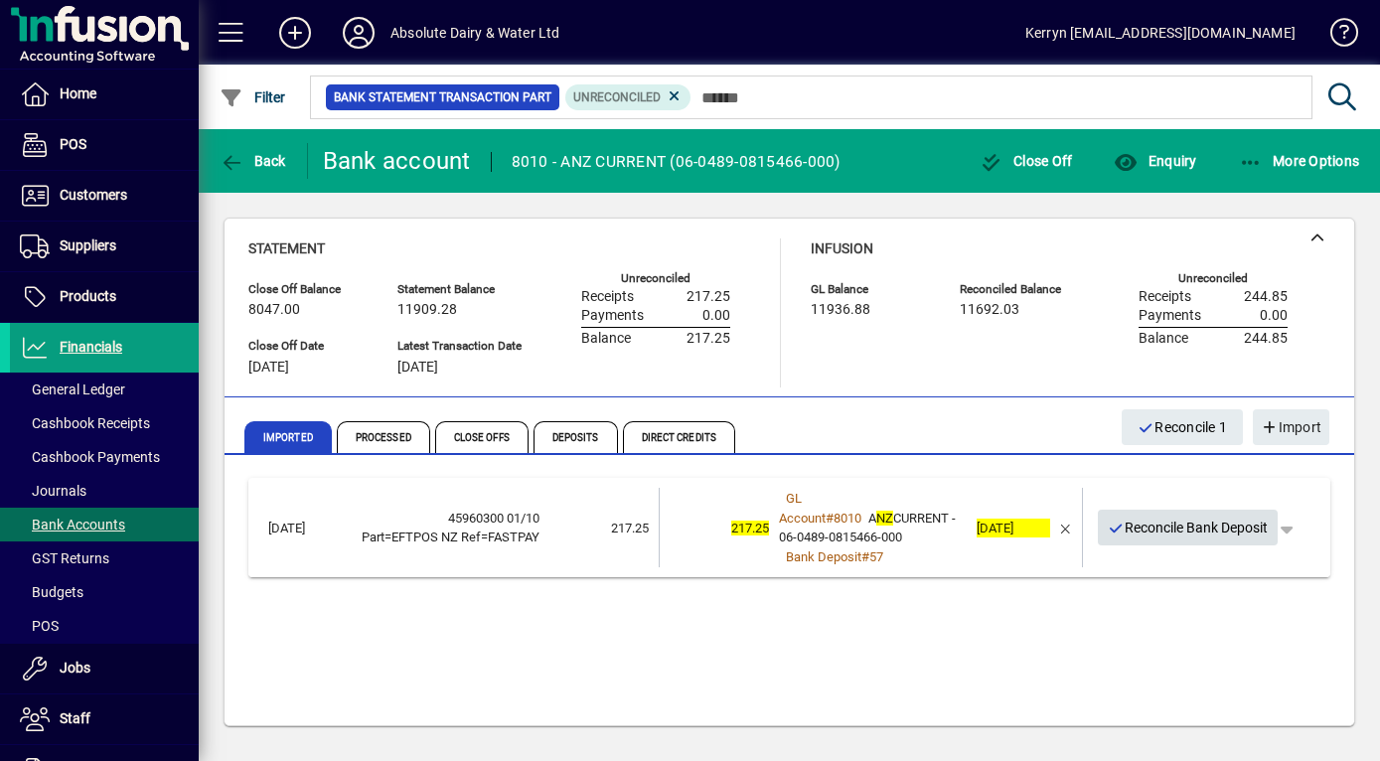
click at [1181, 531] on span "Reconcile Bank Deposit" at bounding box center [1188, 528] width 161 height 33
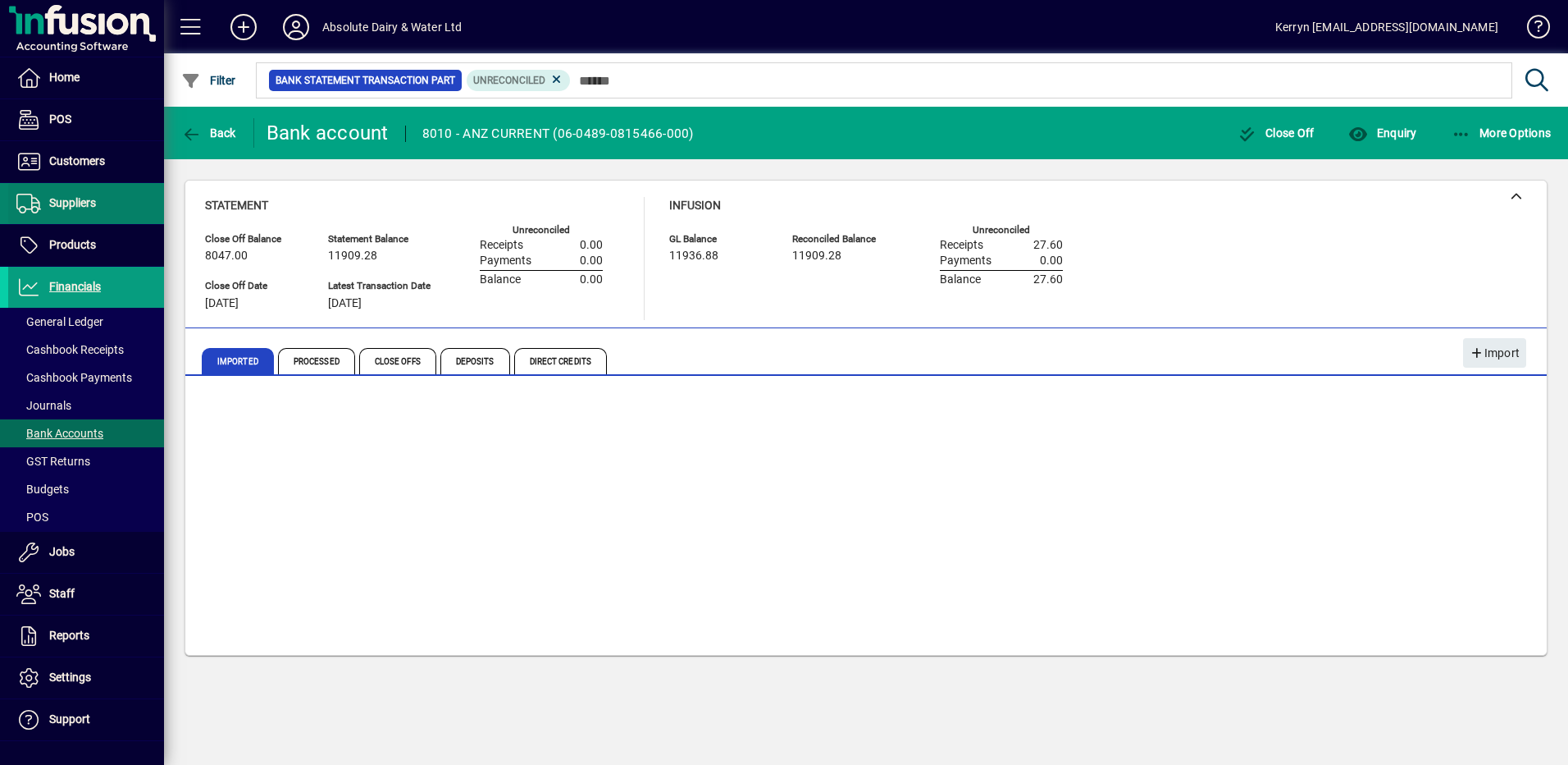
click at [74, 187] on span at bounding box center [86, 204] width 156 height 40
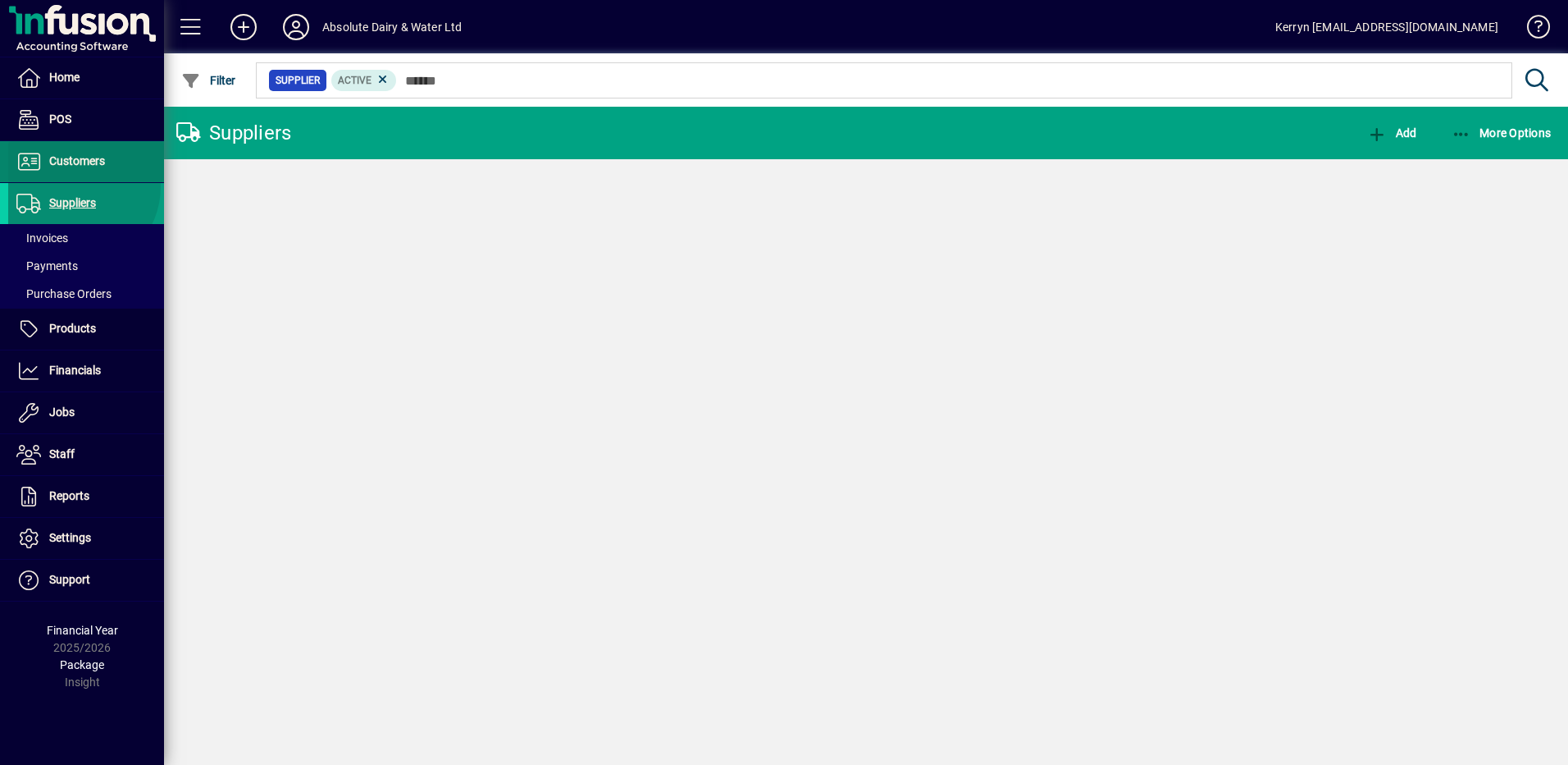
click at [86, 178] on span at bounding box center [86, 162] width 156 height 40
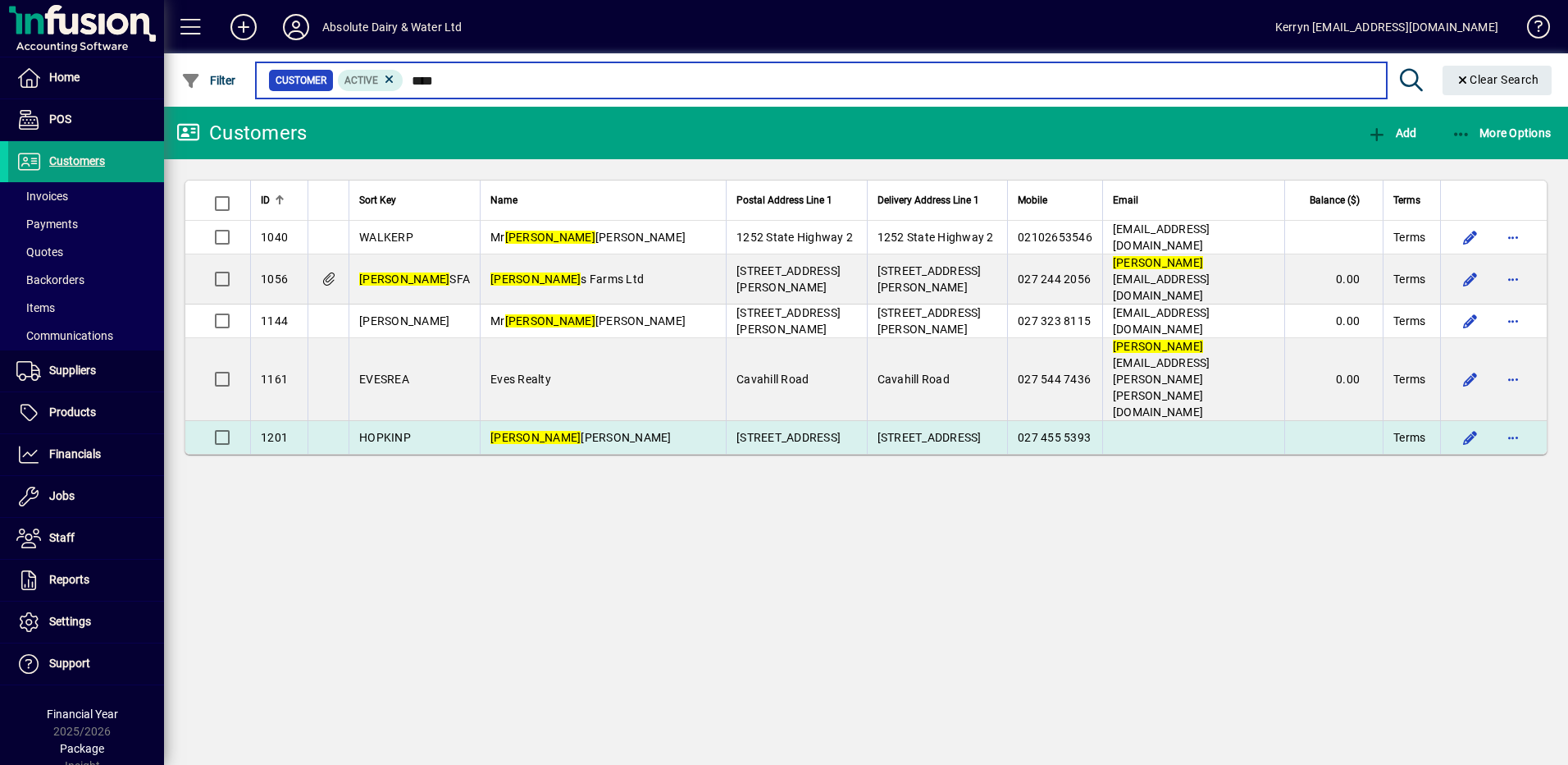
type input "****"
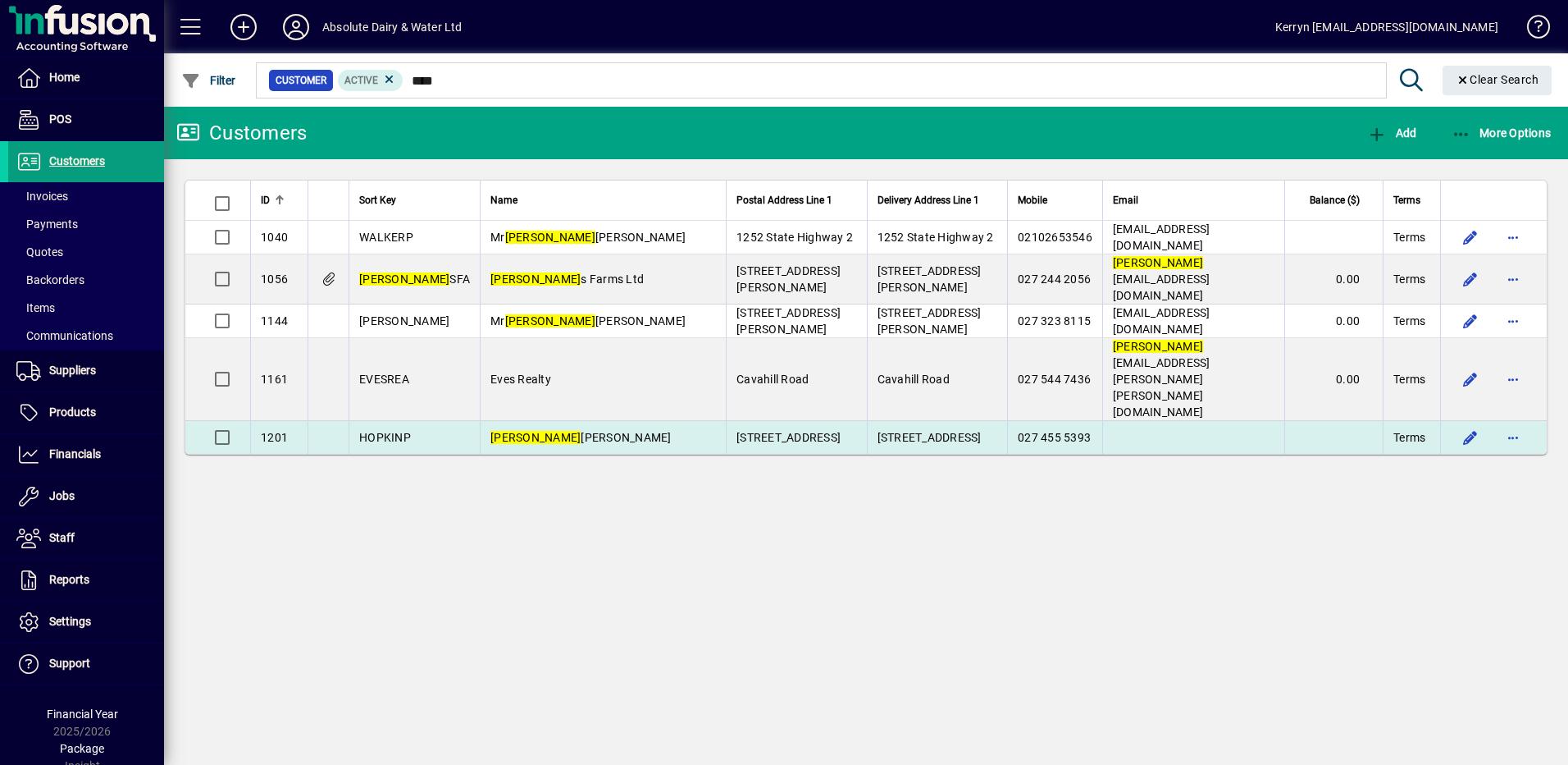
click at [513, 421] on td "[PERSON_NAME]" at bounding box center [603, 438] width 246 height 33
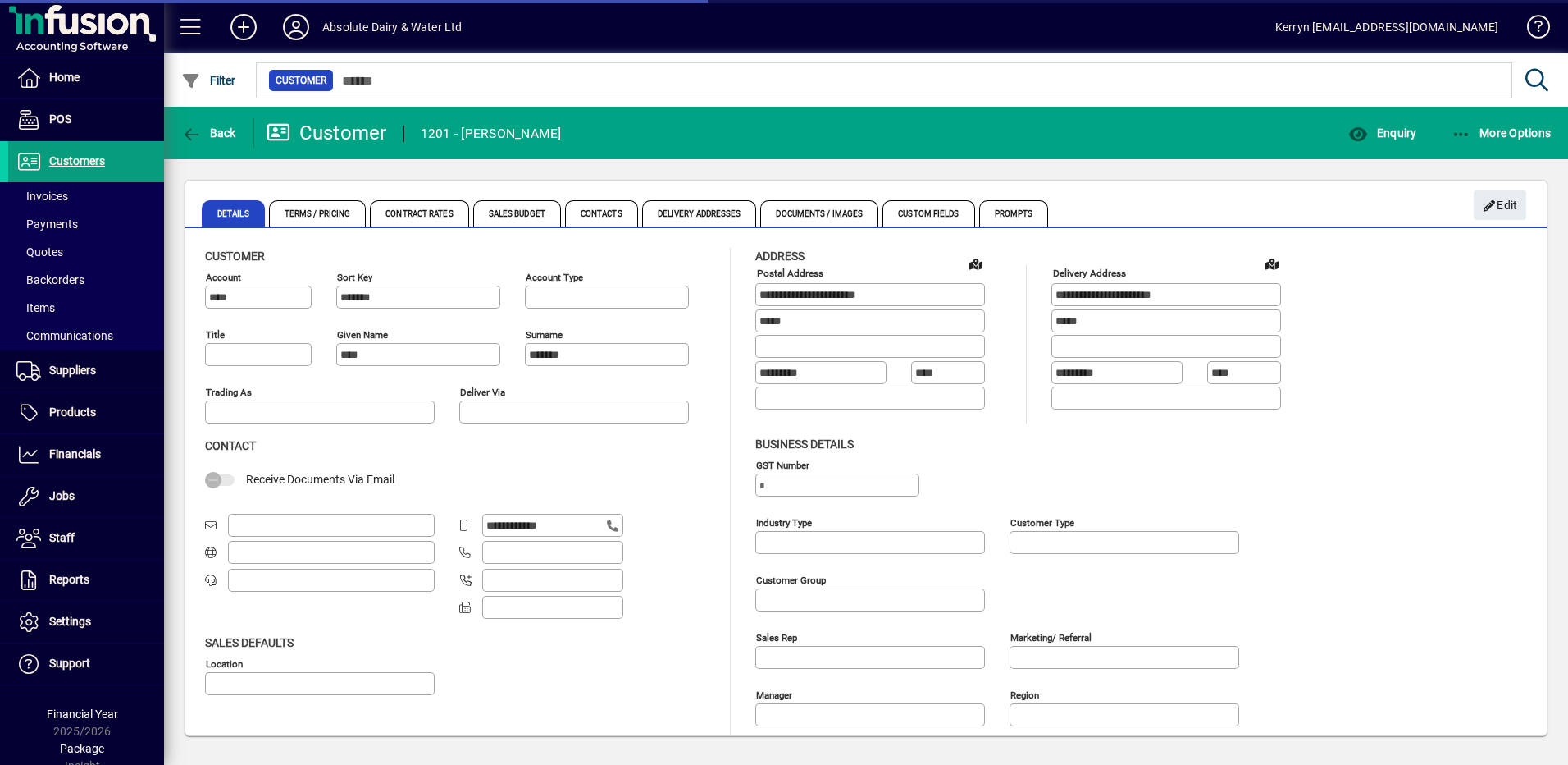
type input "**********"
click at [1495, 193] on span "Edit" at bounding box center [1500, 205] width 36 height 27
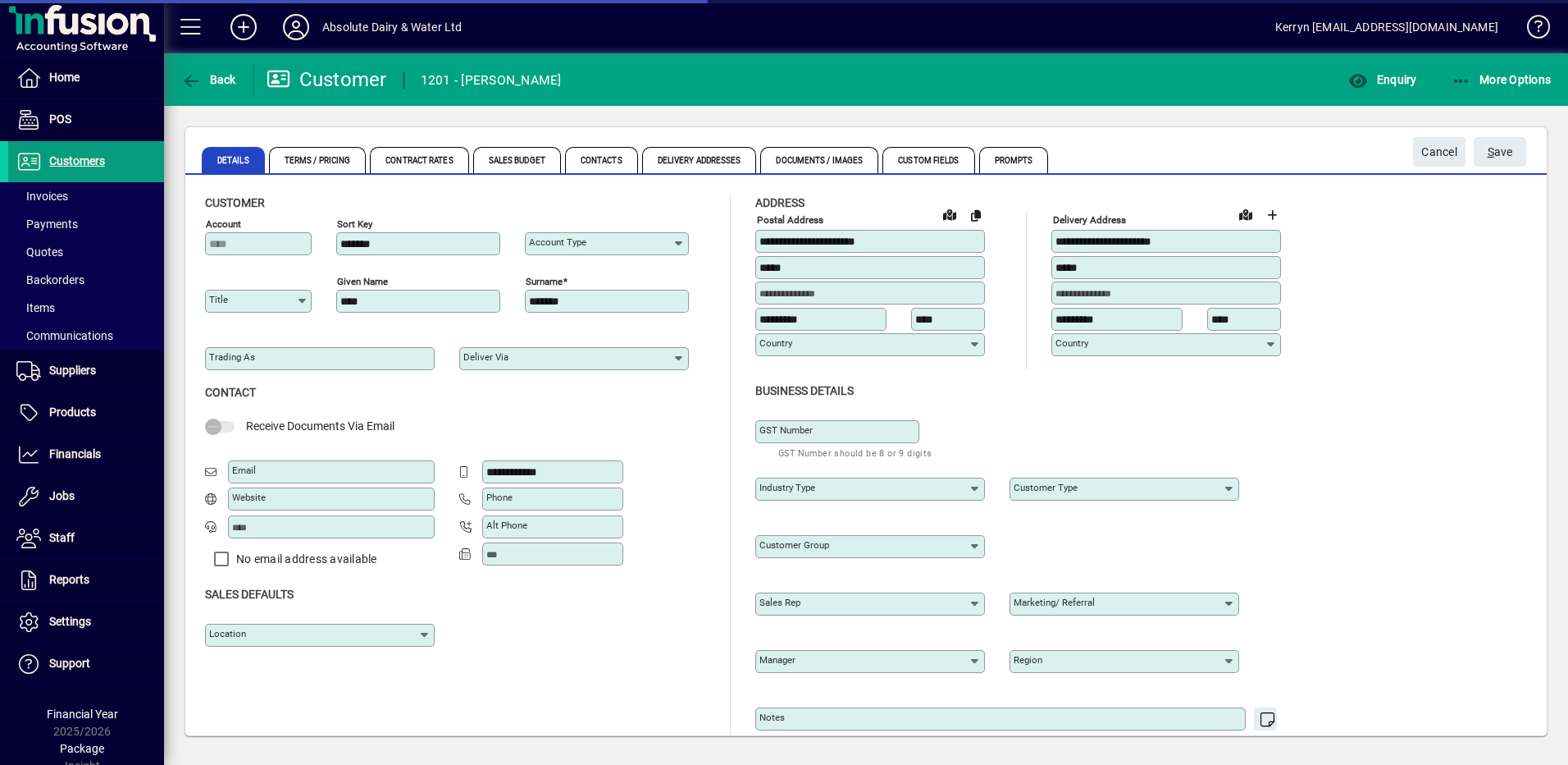
type input "**********"
click at [232, 365] on div "Trading as" at bounding box center [320, 359] width 230 height 23
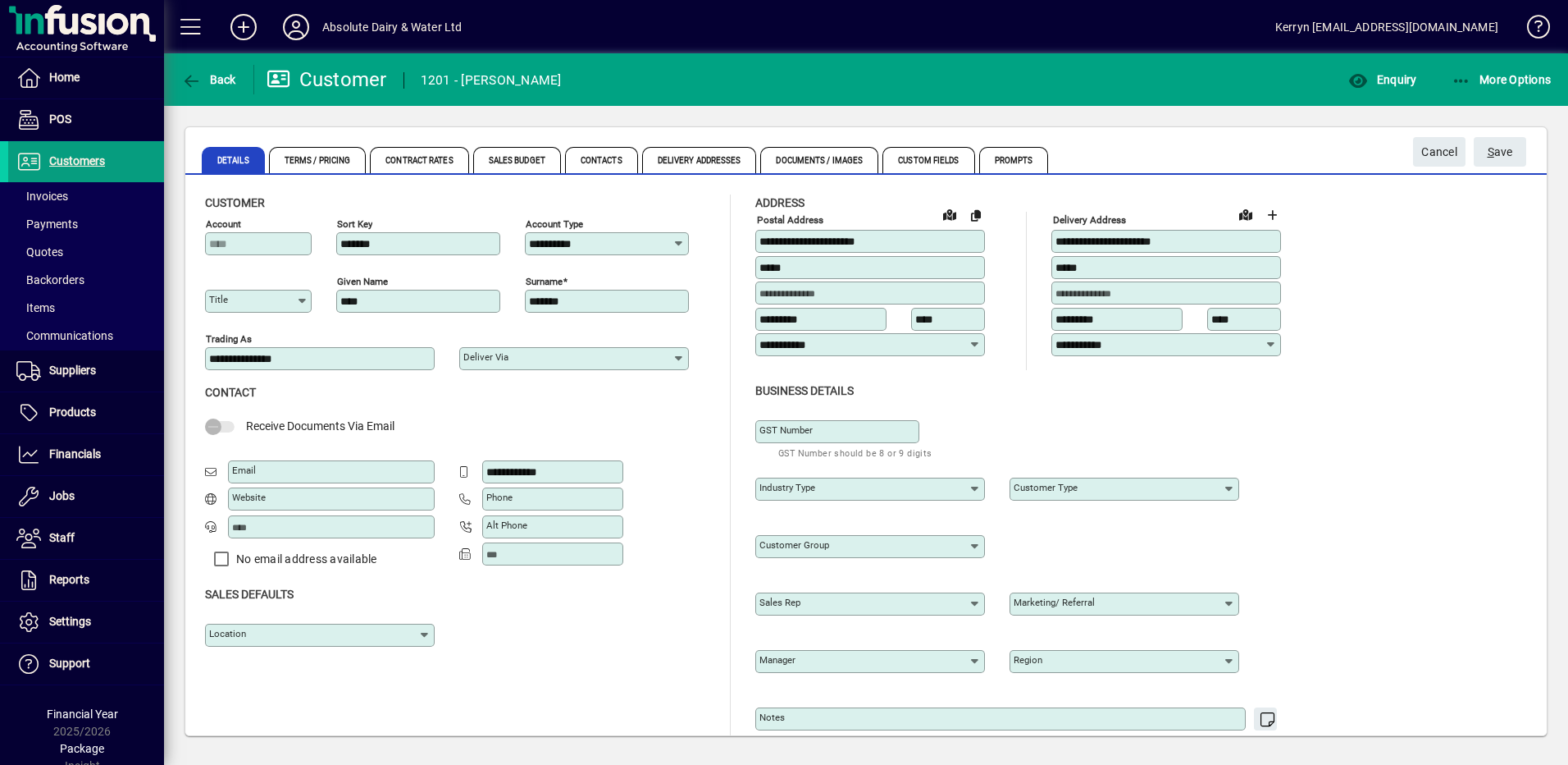
type input "**********"
click at [281, 467] on input "Email" at bounding box center [333, 472] width 201 height 13
type input "*"
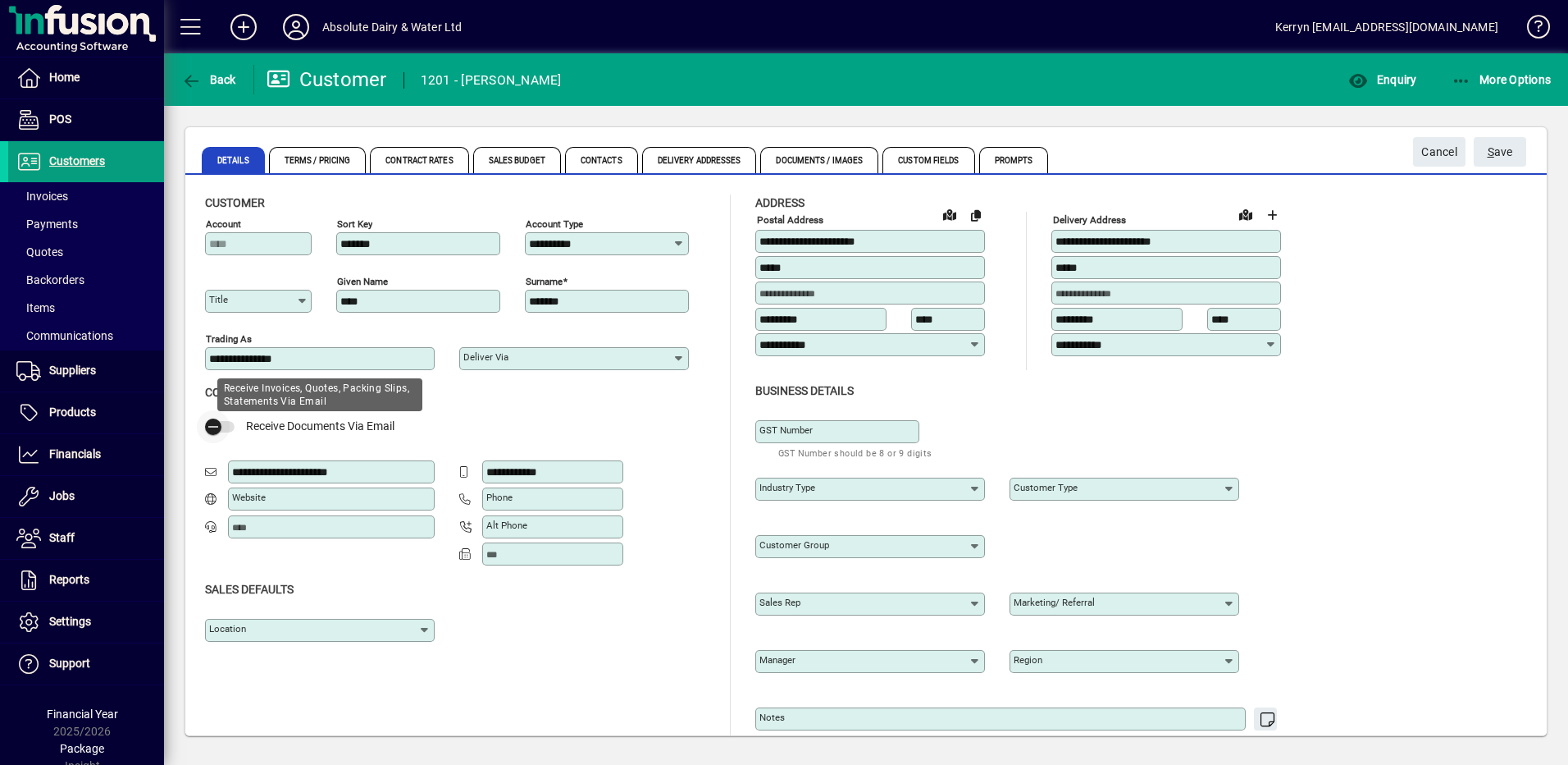
type input "**********"
click at [229, 425] on span "button" at bounding box center [213, 427] width 33 height 33
click at [1508, 157] on span "S ave" at bounding box center [1500, 152] width 26 height 27
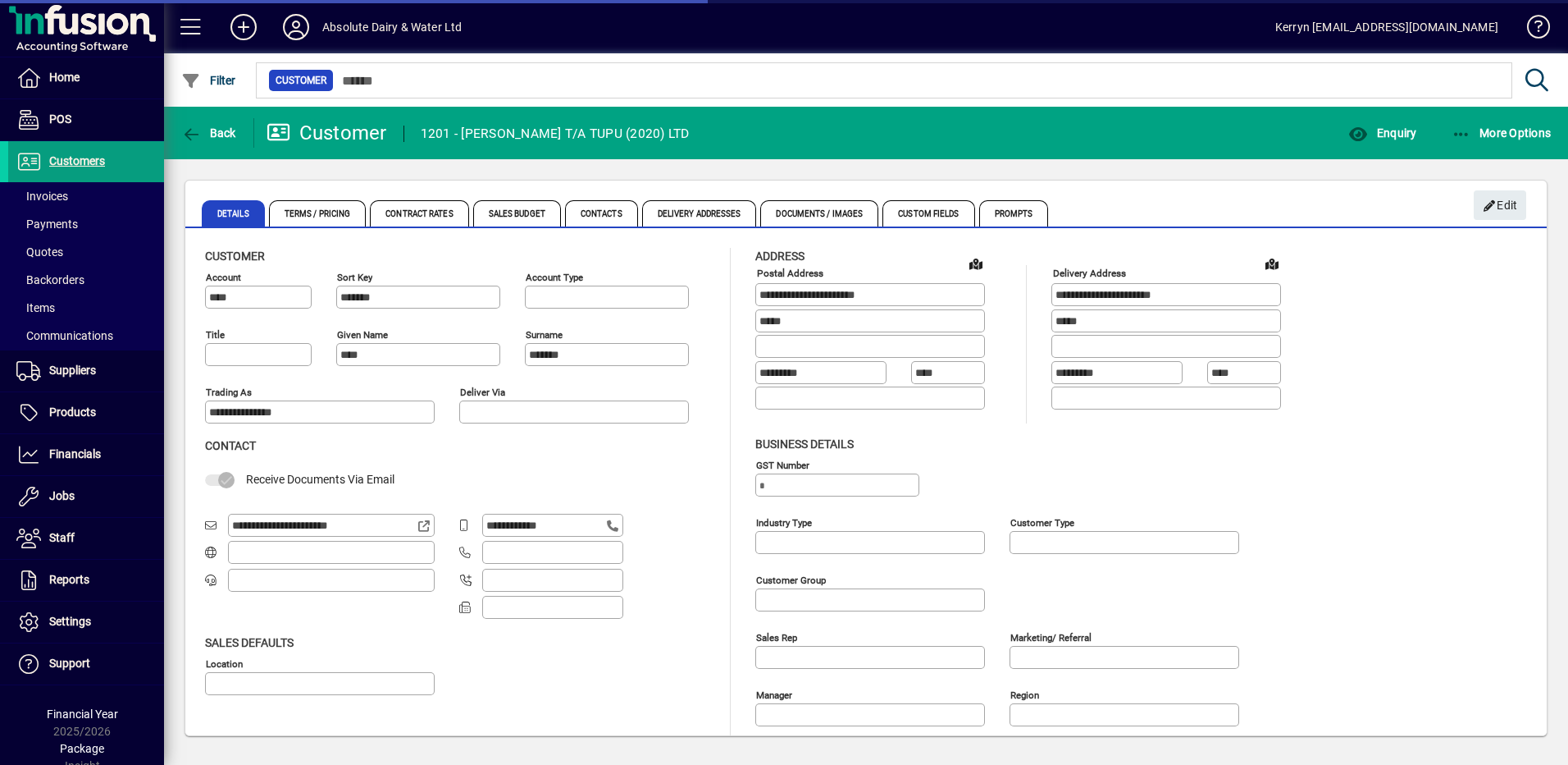
type input "**********"
